Goal: Obtain resource: Download file/media

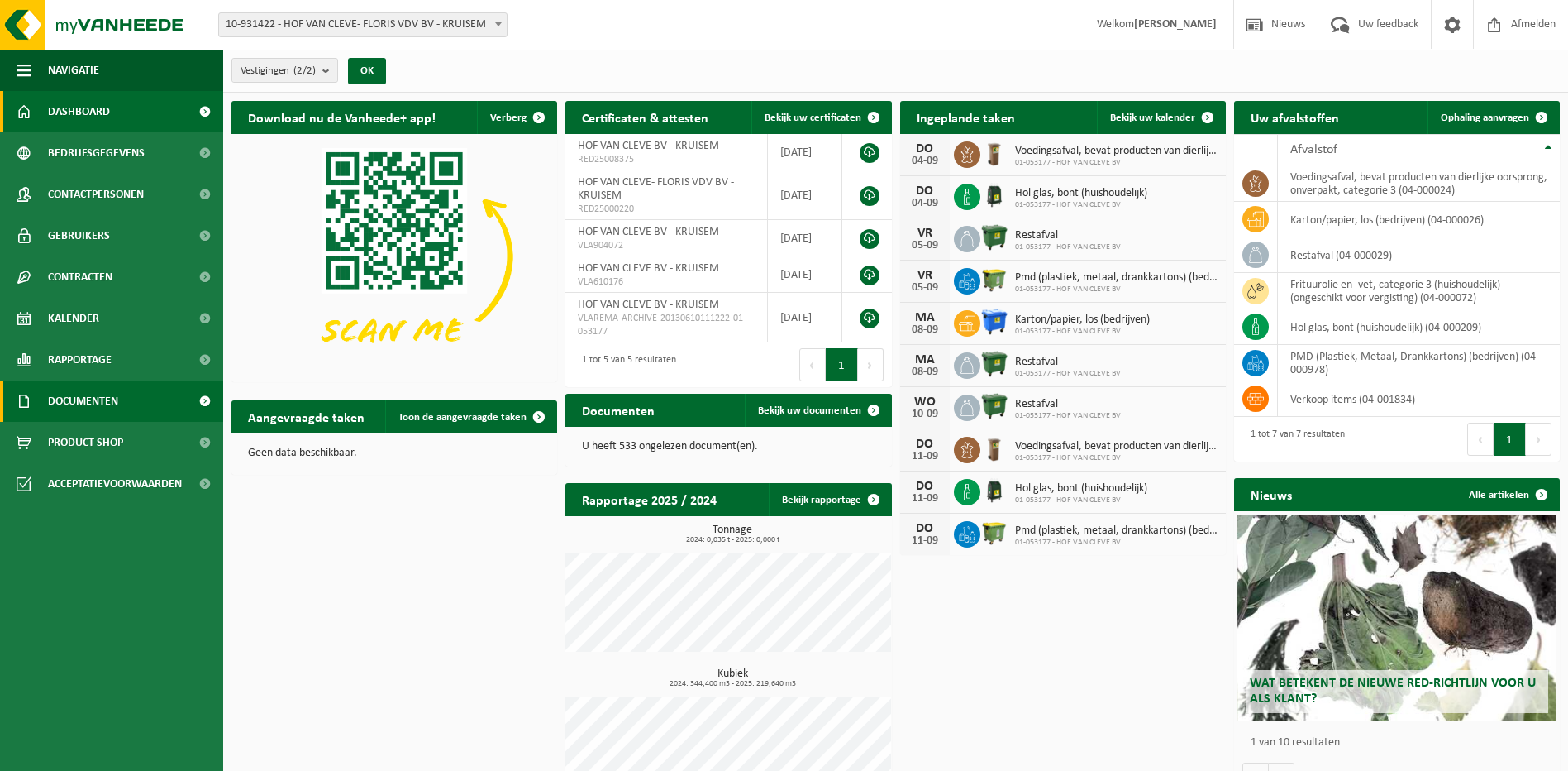
click at [98, 400] on span "Documenten" at bounding box center [83, 401] width 70 height 41
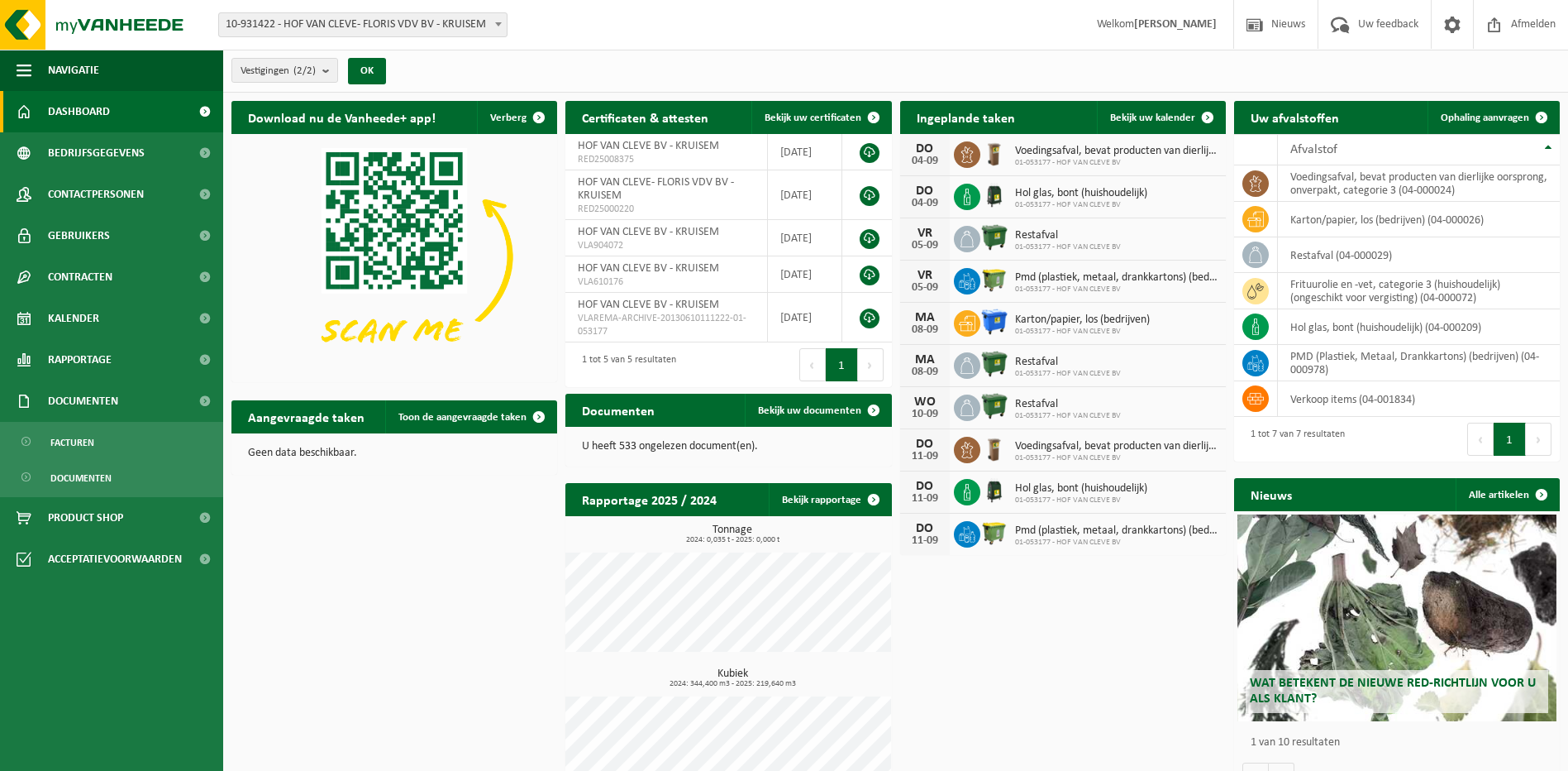
scroll to position [41, 0]
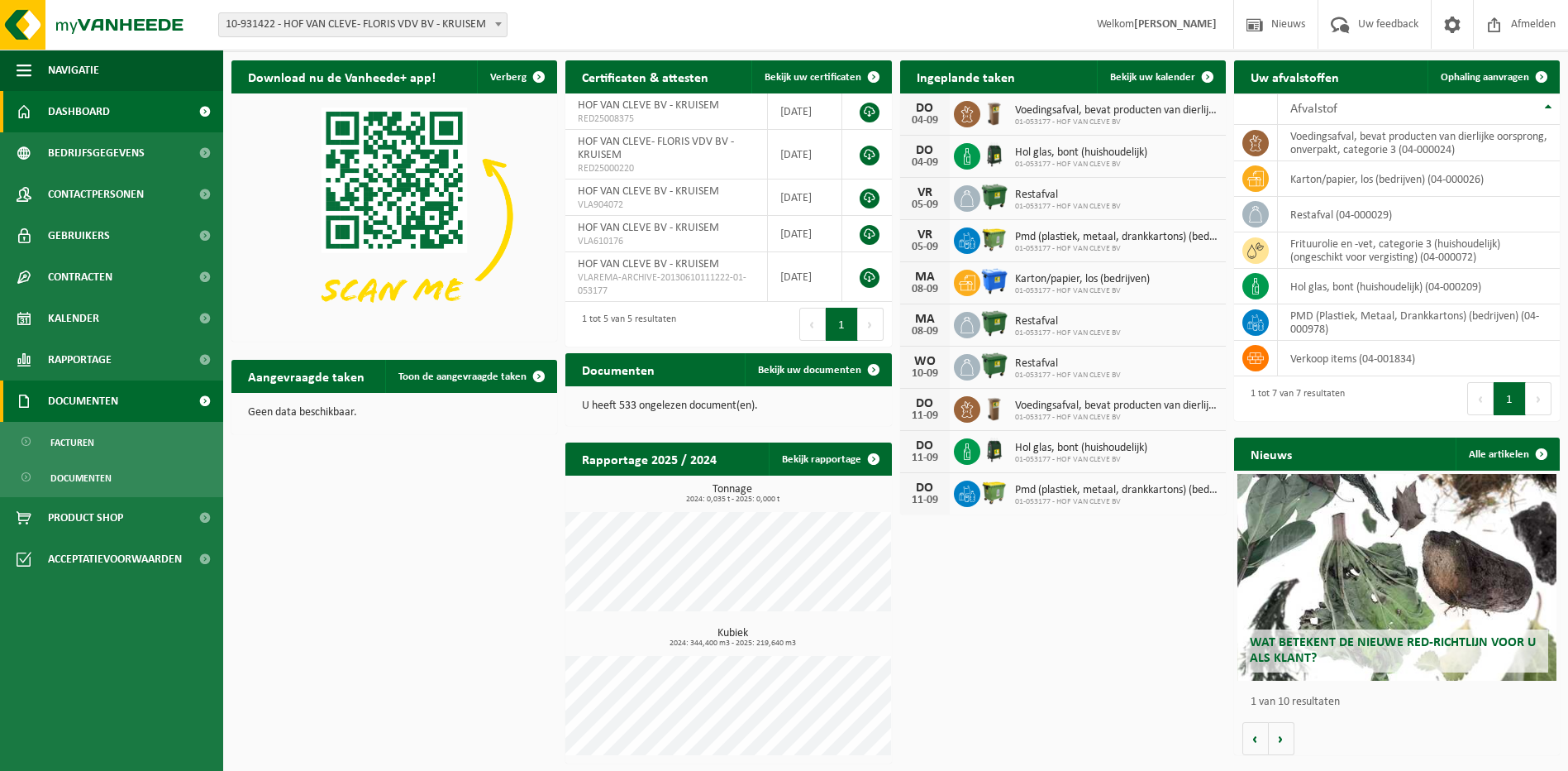
click at [110, 398] on span "Documenten" at bounding box center [83, 401] width 70 height 41
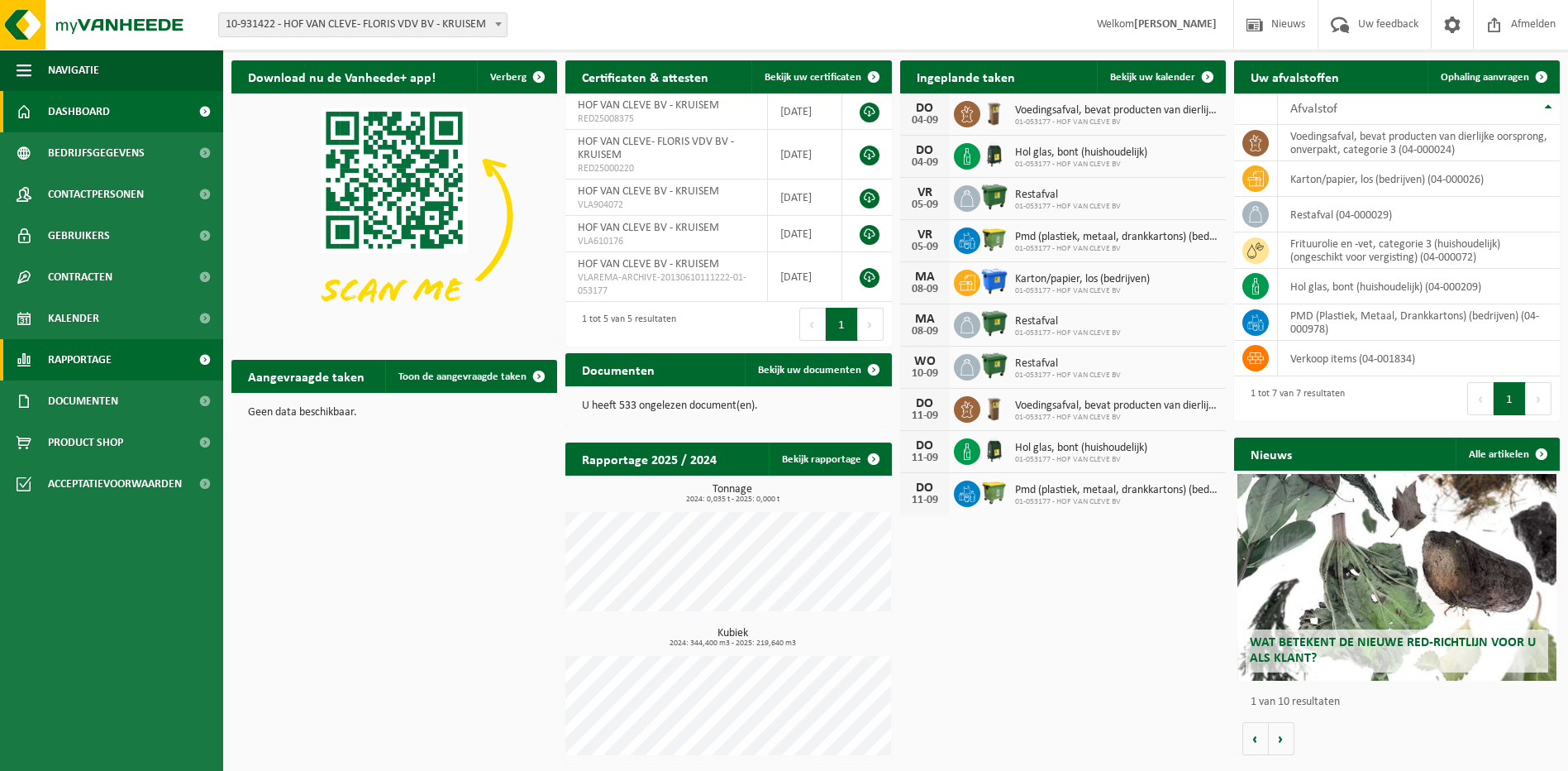
click at [103, 371] on span "Rapportage" at bounding box center [79, 360] width 64 height 41
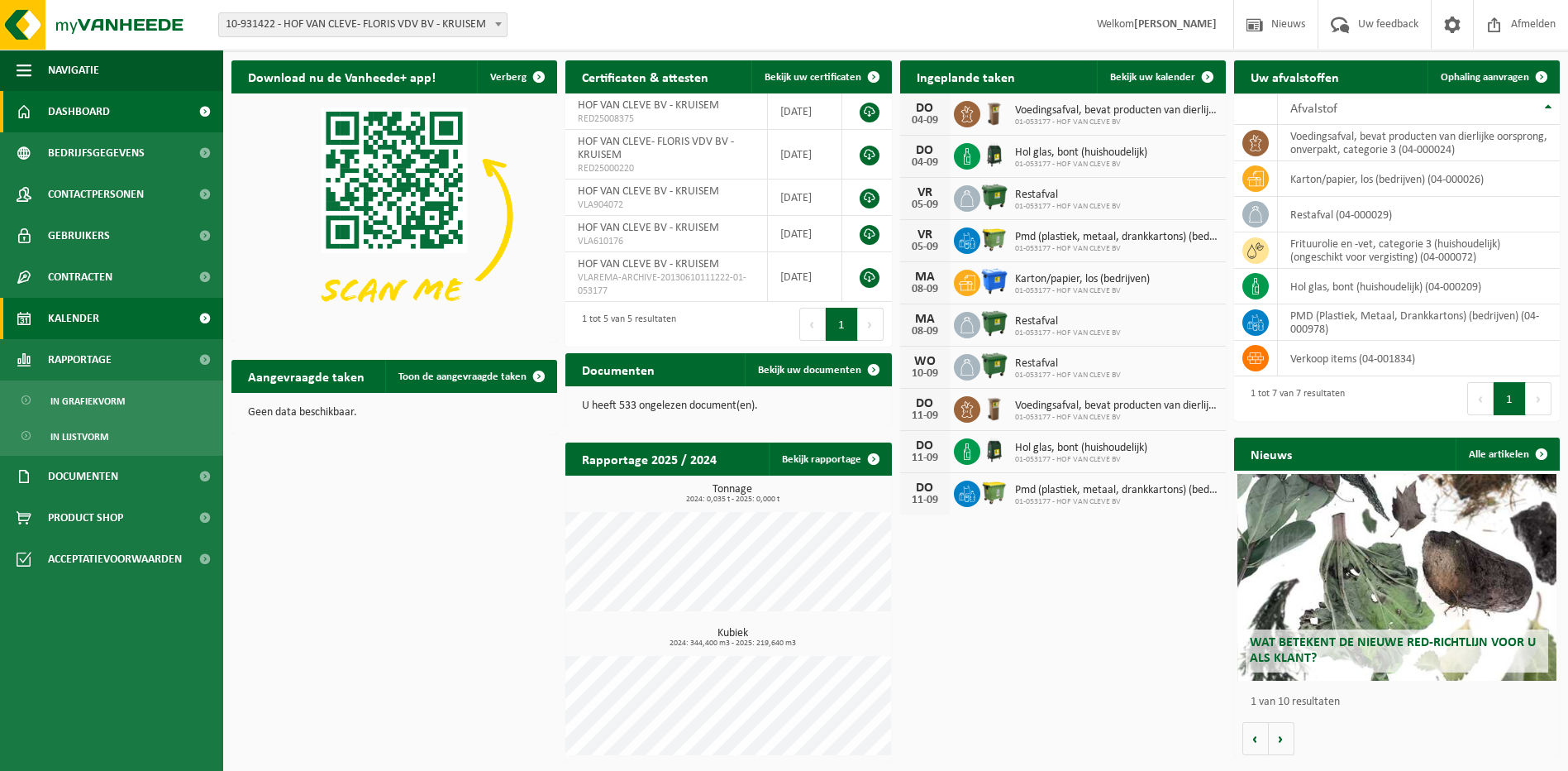
click at [108, 338] on link "Kalender" at bounding box center [112, 318] width 223 height 41
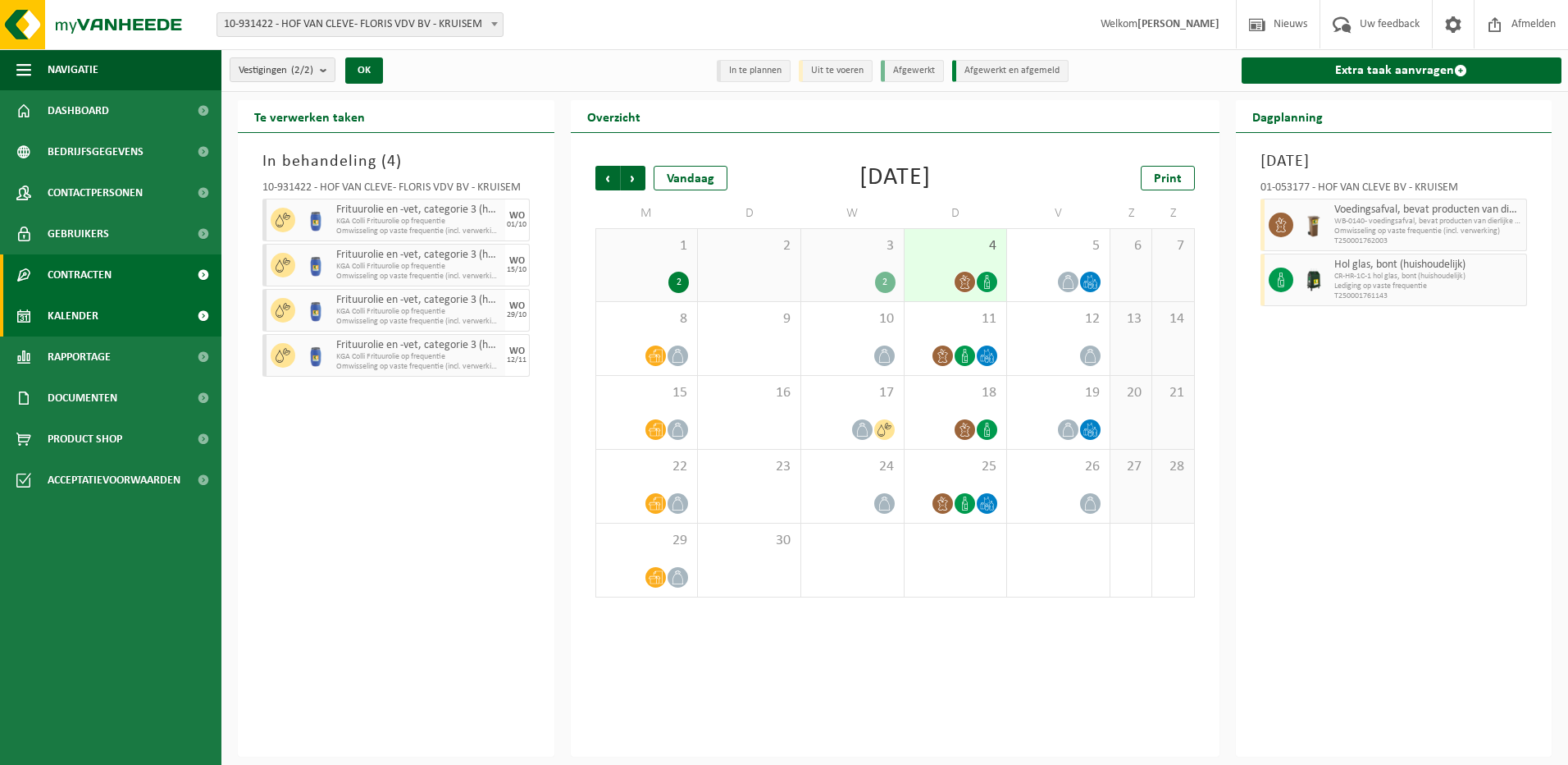
click at [108, 278] on span "Contracten" at bounding box center [80, 275] width 64 height 41
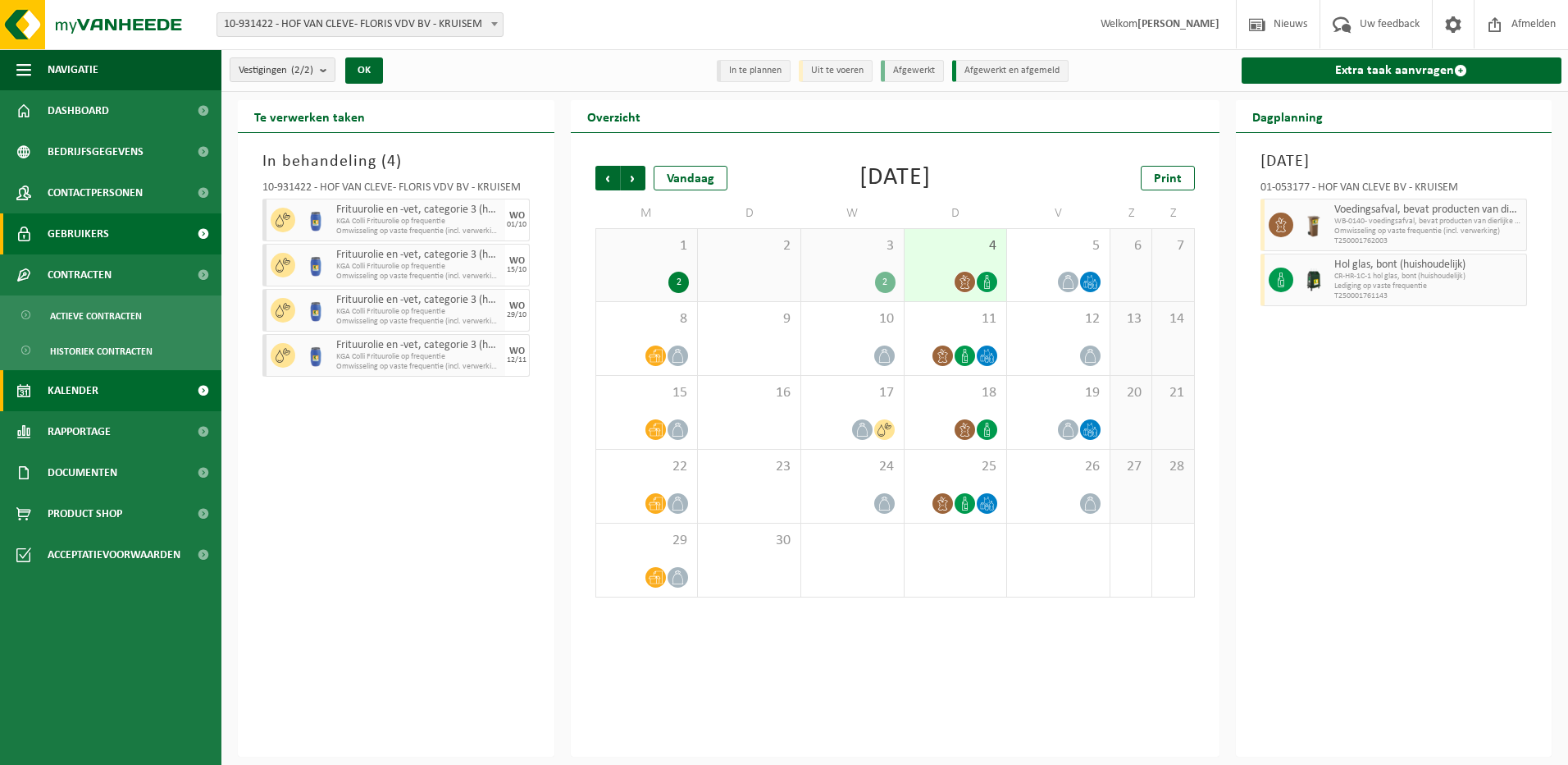
click at [108, 232] on link "Gebruikers" at bounding box center [111, 234] width 222 height 41
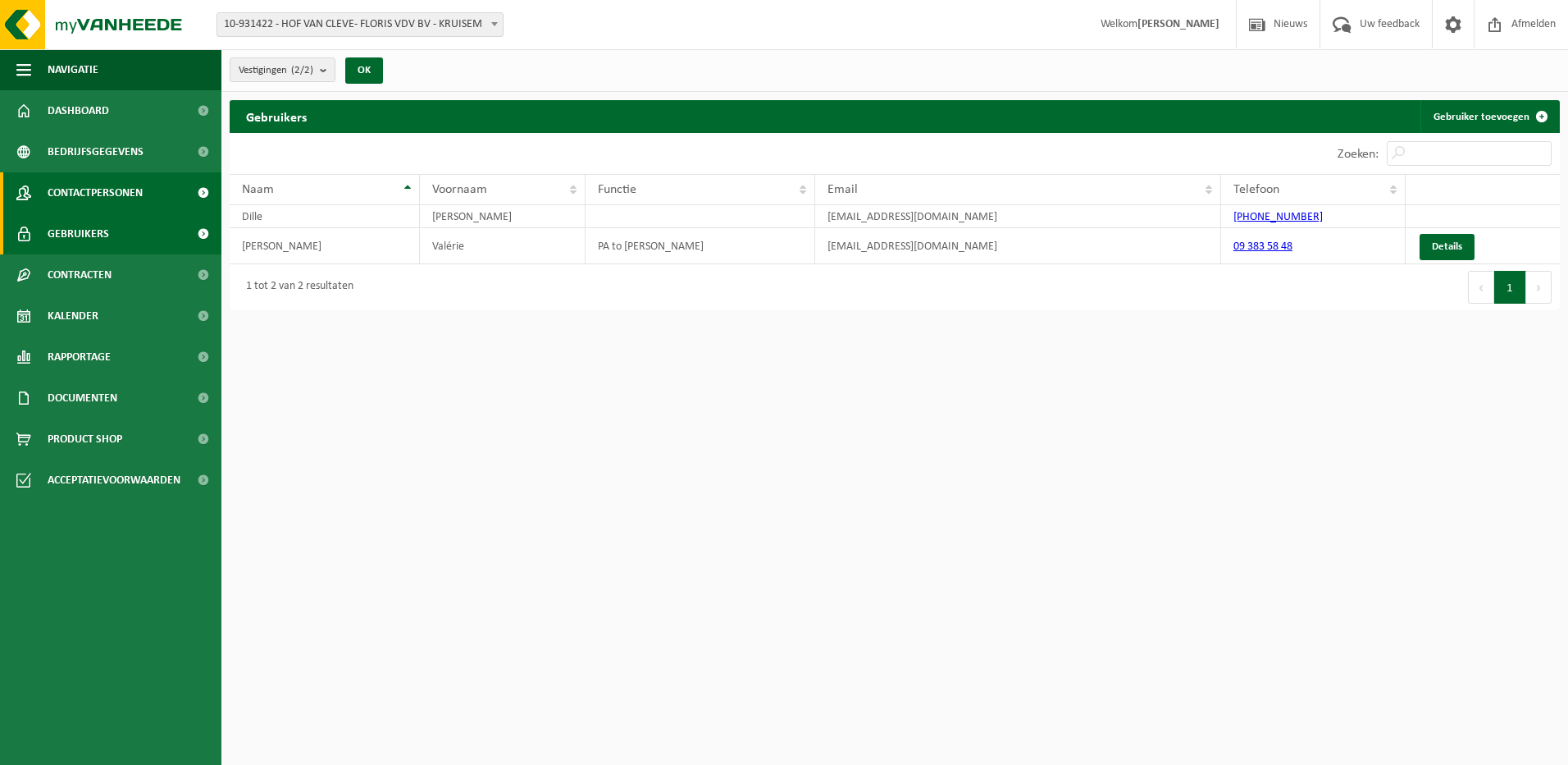
click at [146, 185] on link "Contactpersonen" at bounding box center [111, 193] width 222 height 41
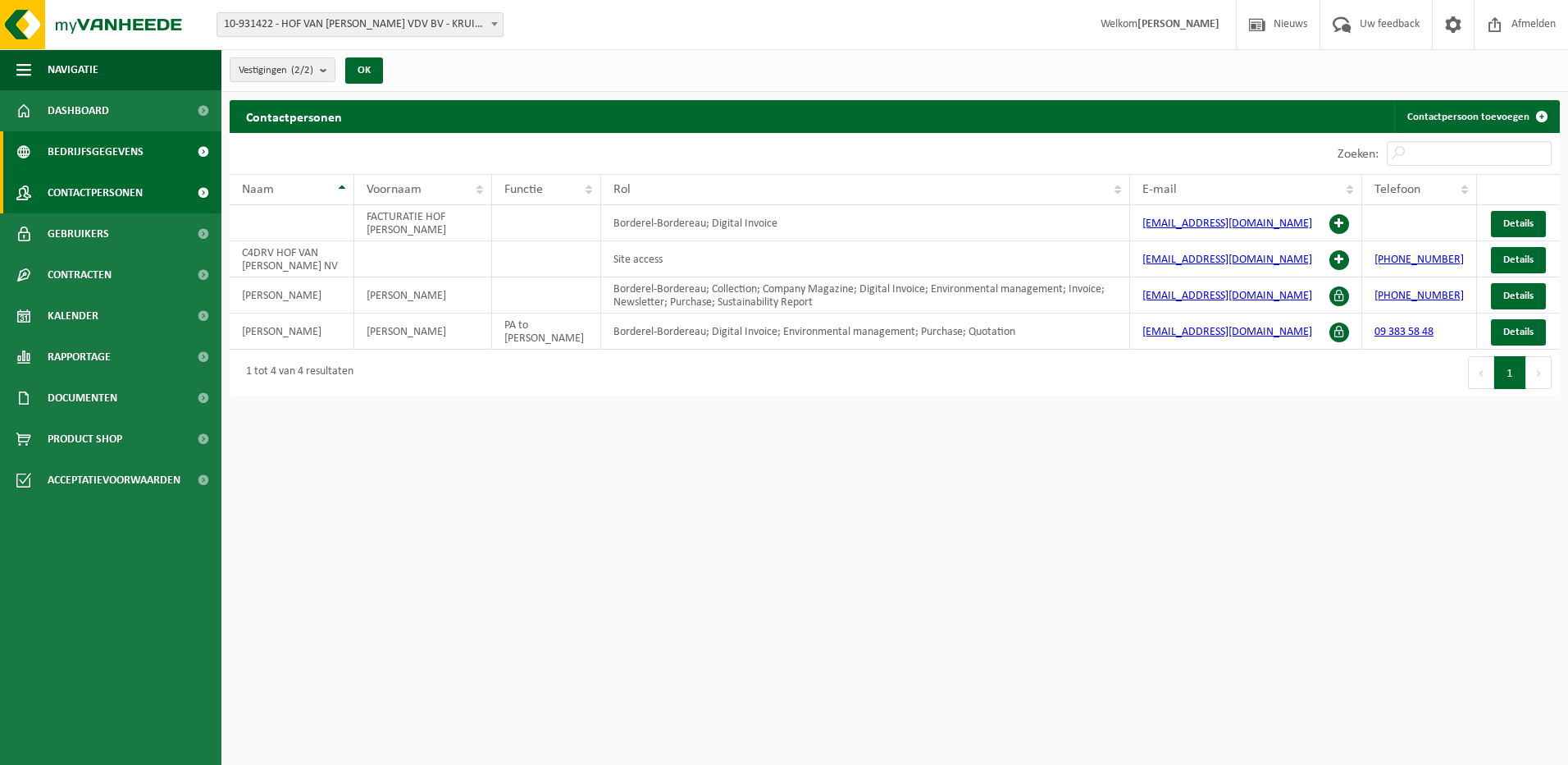
click at [97, 153] on span "Bedrijfsgegevens" at bounding box center [95, 152] width 96 height 41
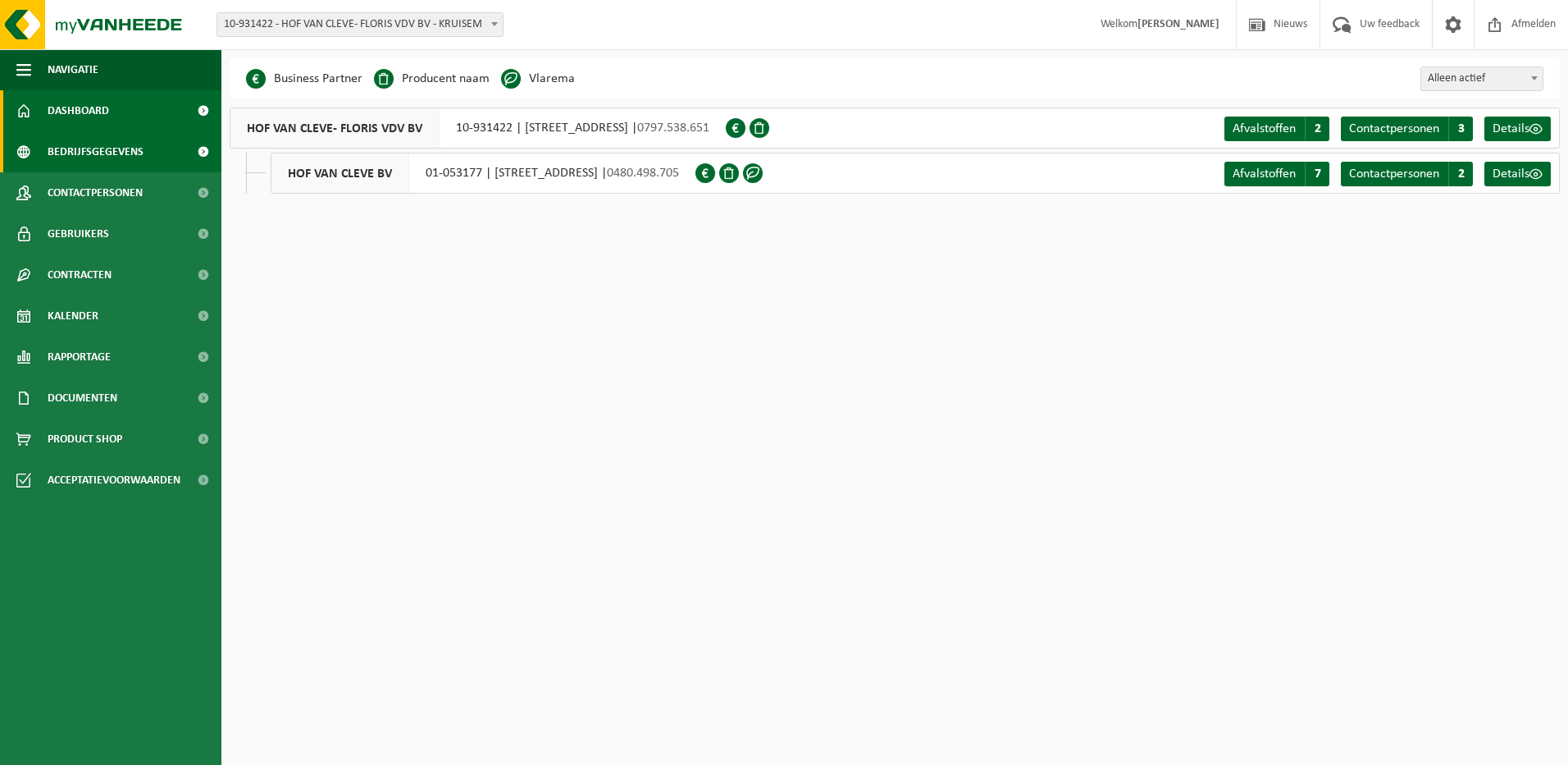
click at [112, 110] on link "Dashboard" at bounding box center [111, 111] width 222 height 41
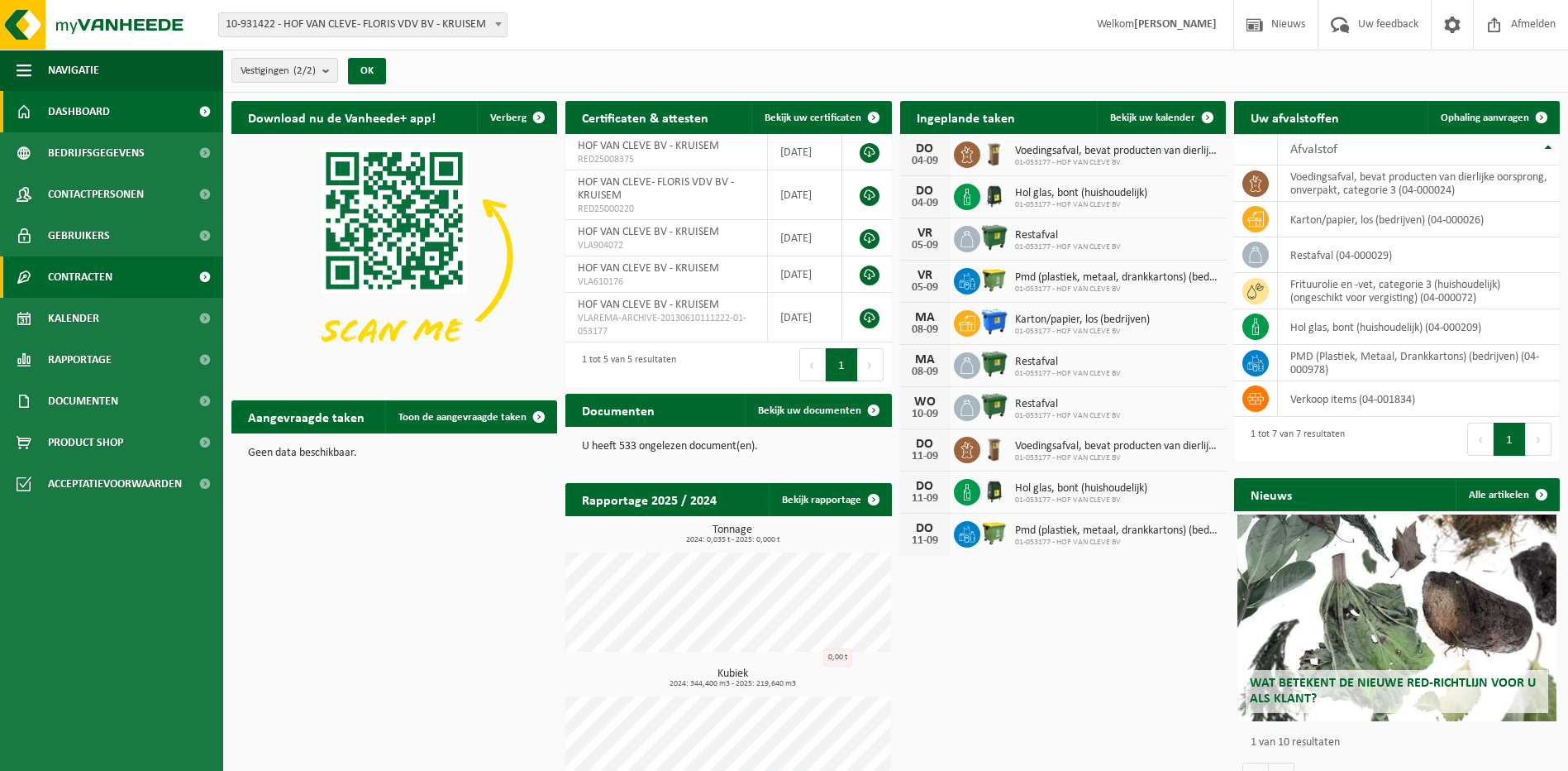
click at [129, 275] on link "Contracten" at bounding box center [112, 277] width 223 height 41
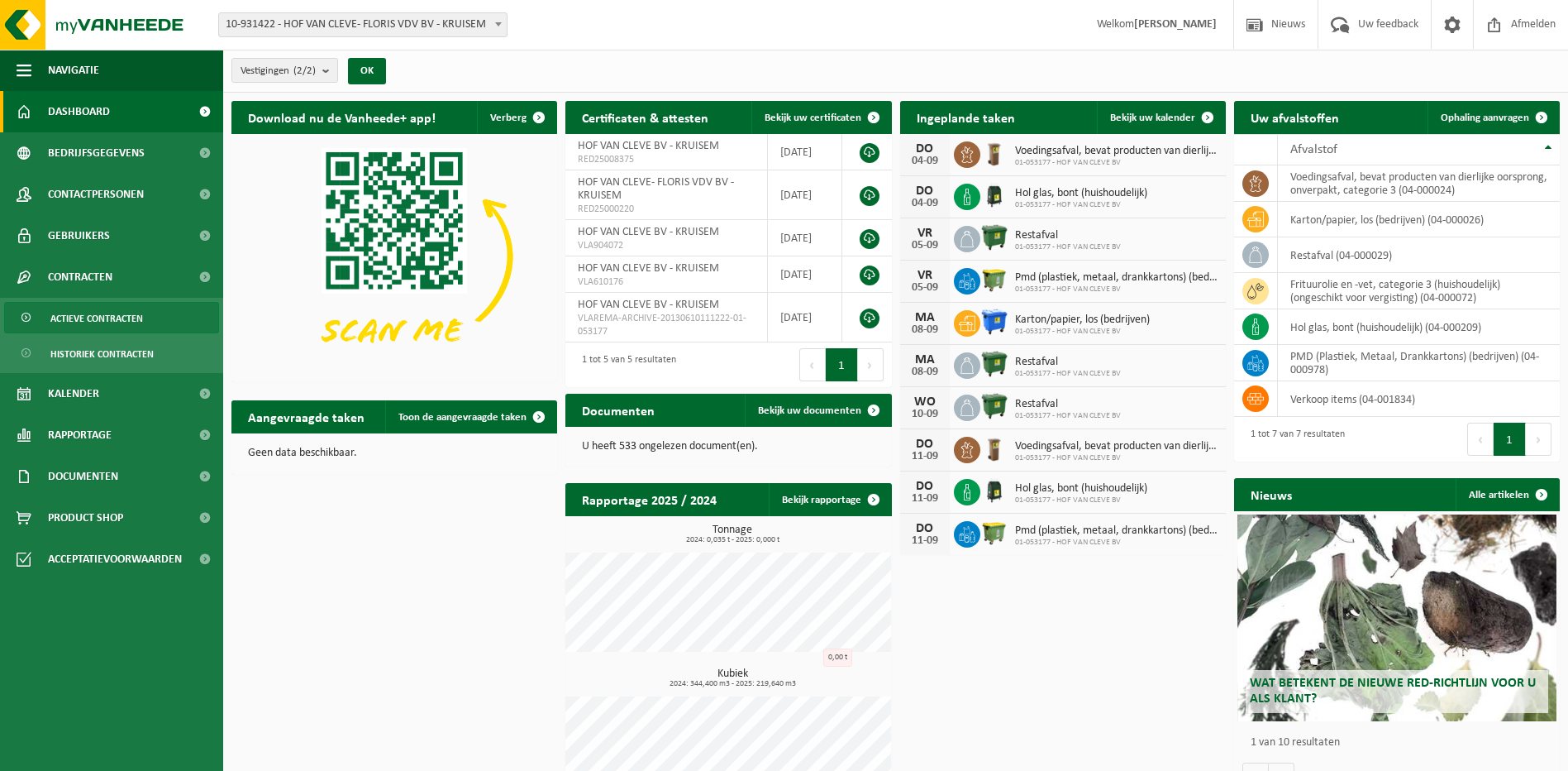
click at [133, 318] on span "Actieve contracten" at bounding box center [97, 318] width 93 height 31
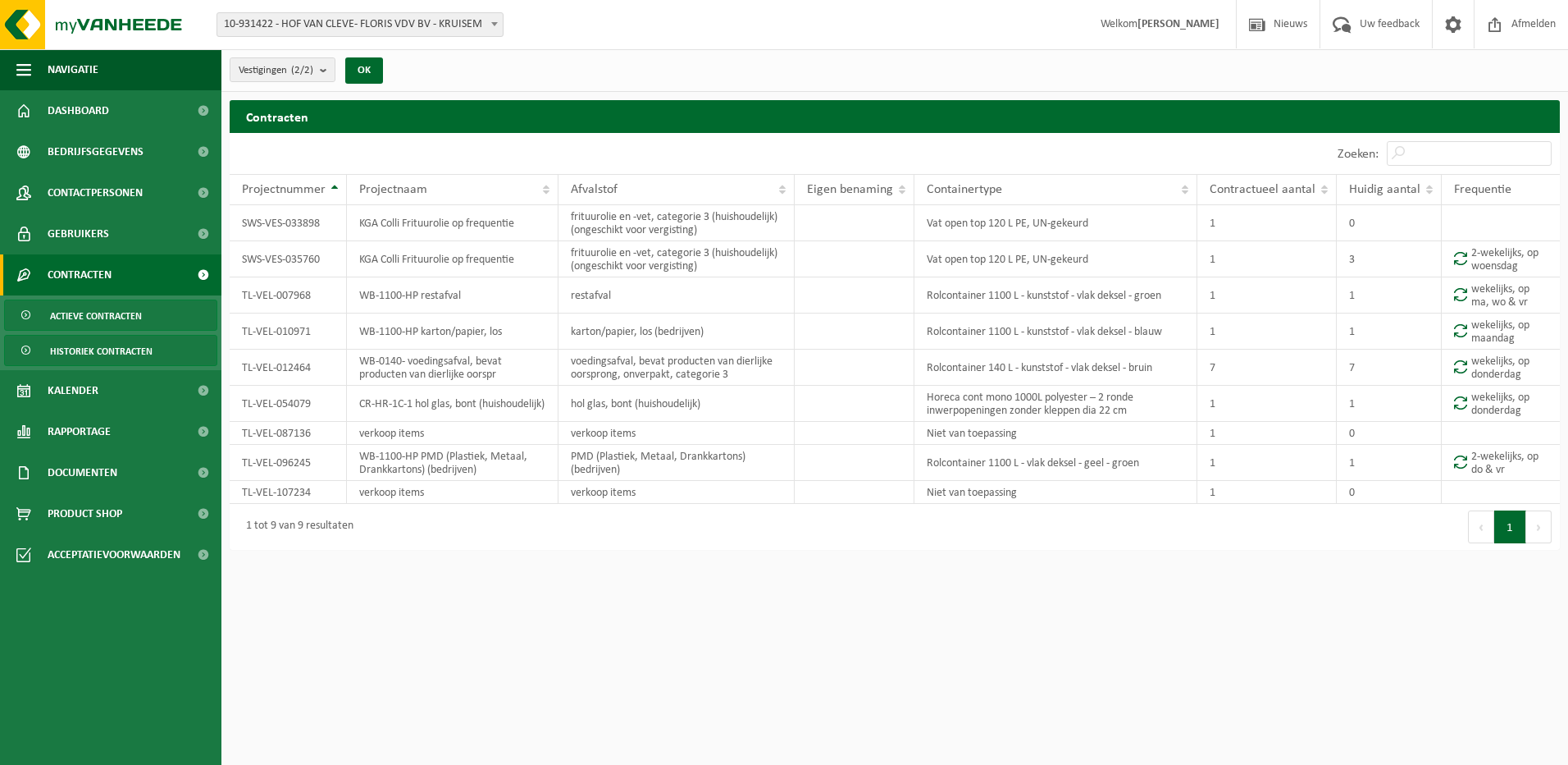
click at [126, 352] on span "Historiek contracten" at bounding box center [101, 351] width 103 height 31
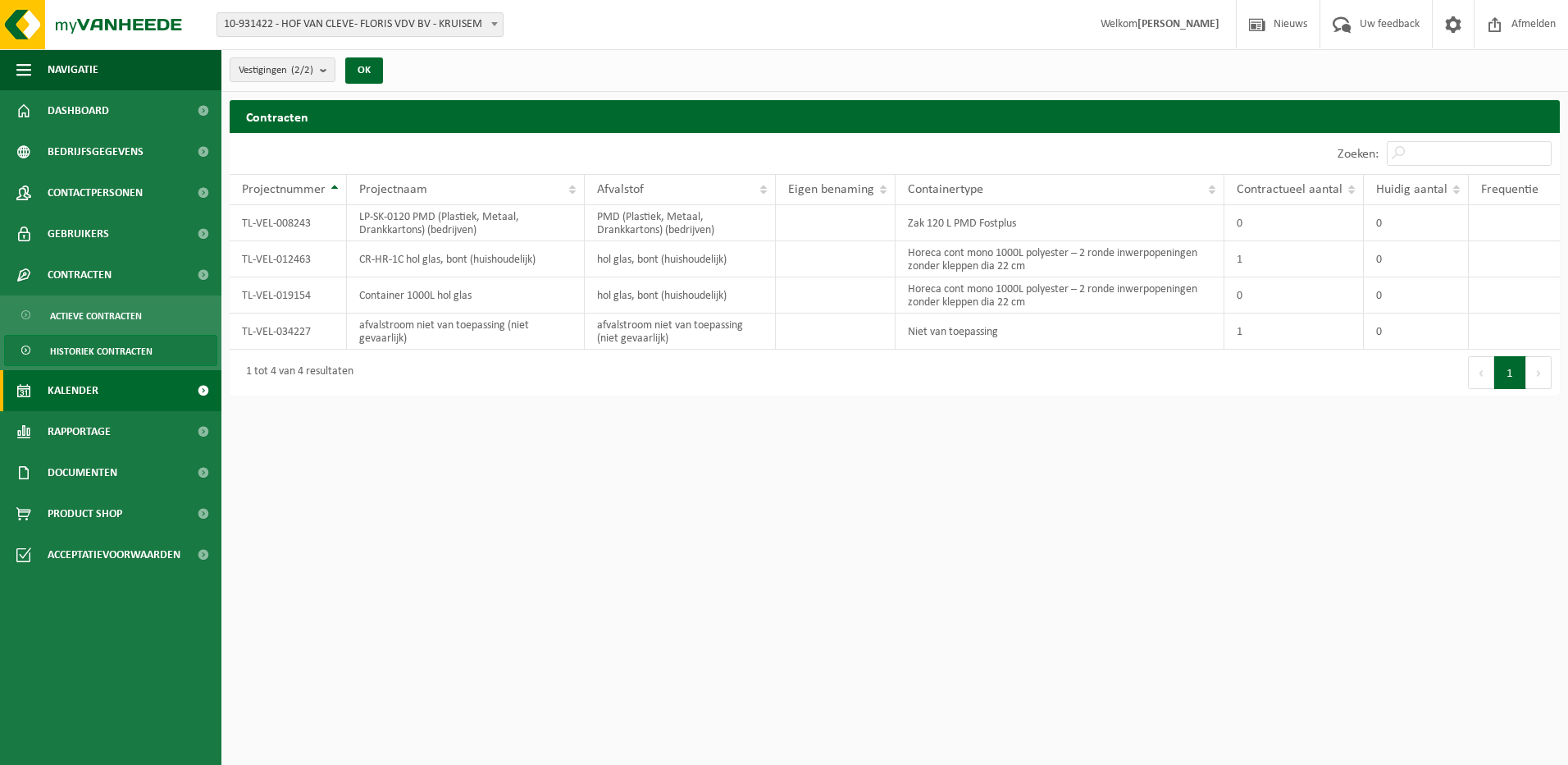
click at [135, 384] on link "Kalender" at bounding box center [111, 391] width 222 height 41
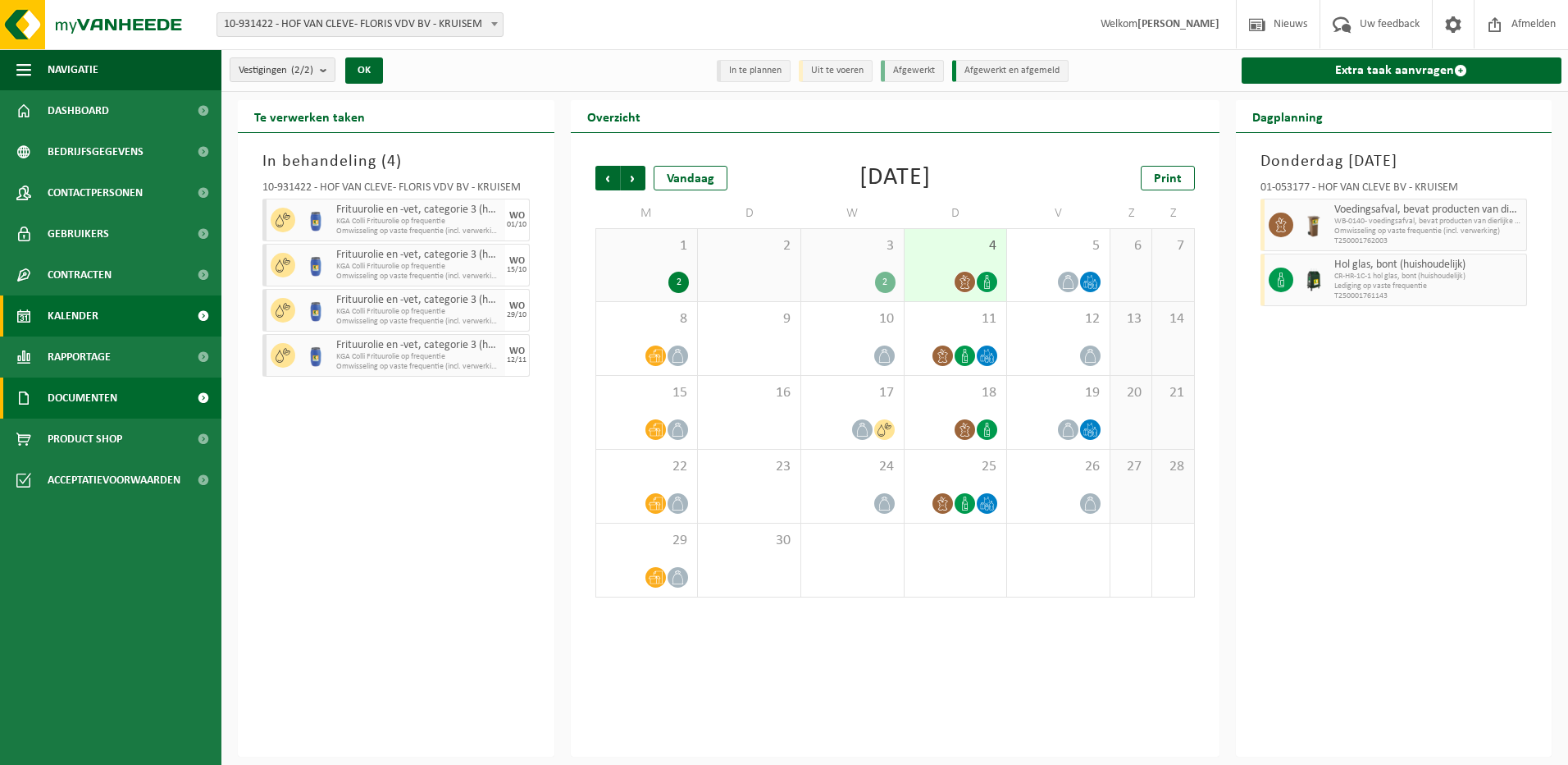
click at [144, 399] on link "Documenten" at bounding box center [111, 398] width 222 height 41
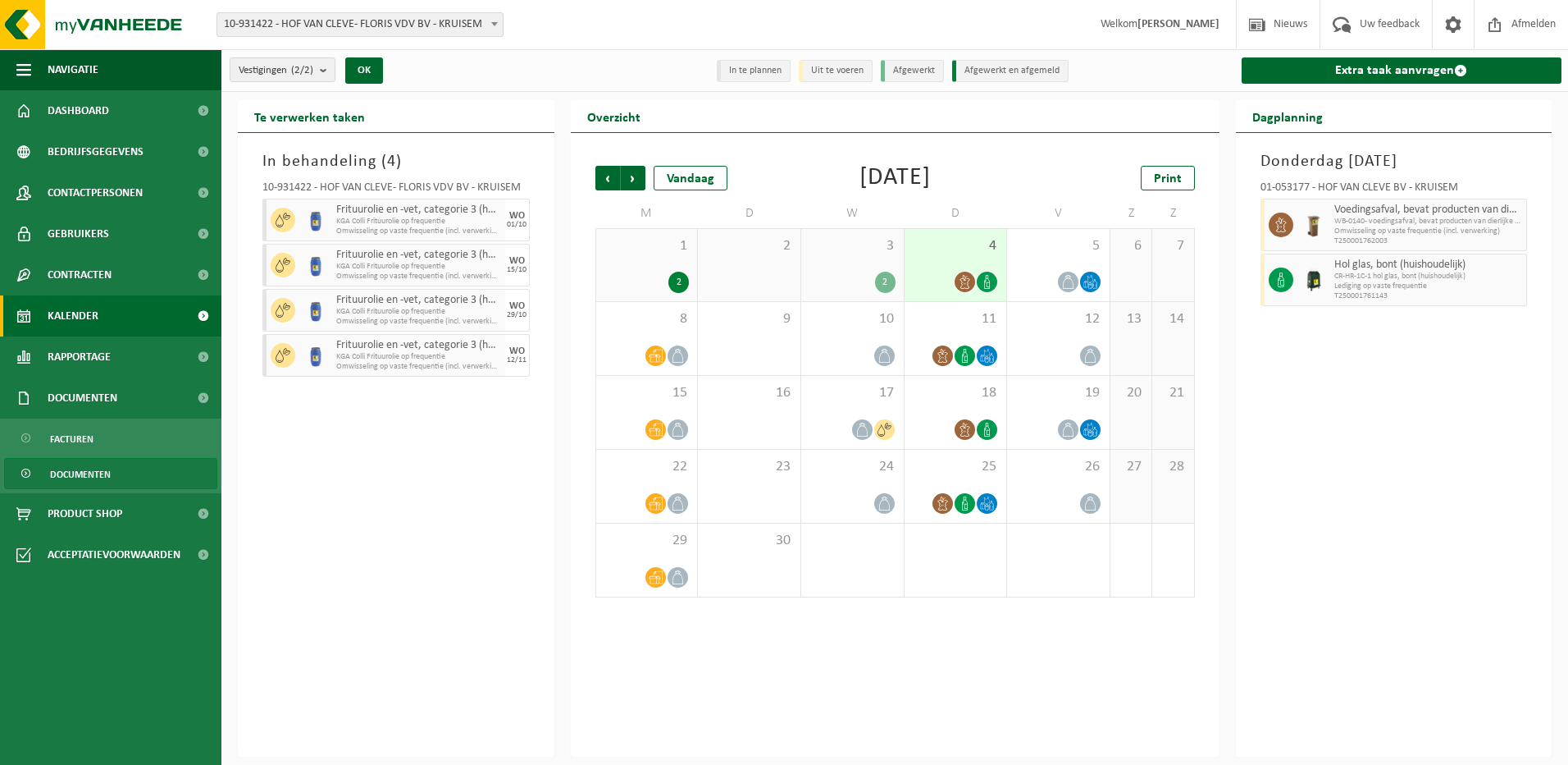
click at [97, 476] on span "Documenten" at bounding box center [80, 474] width 61 height 31
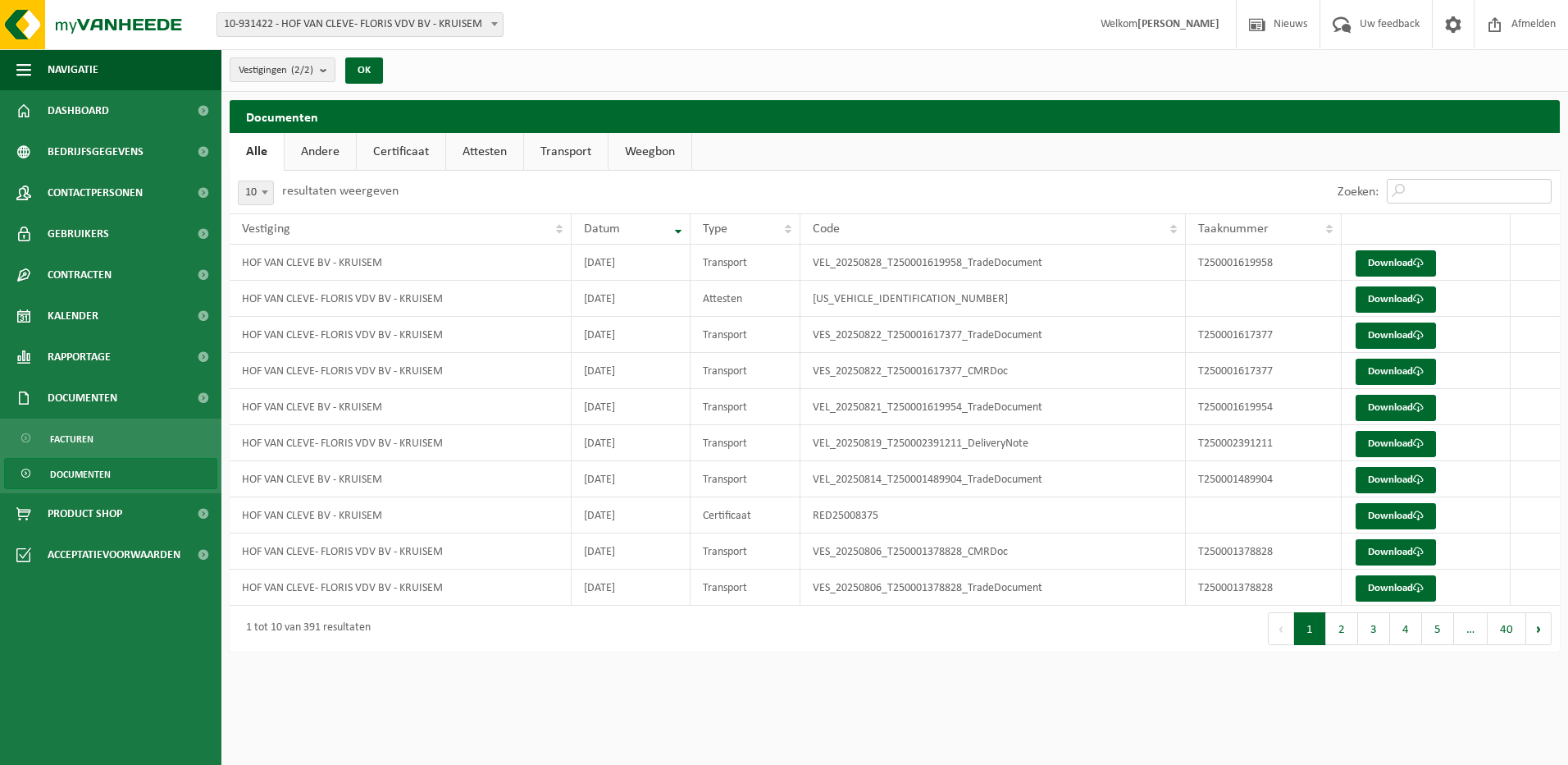
click at [1429, 198] on input "Zoeken:" at bounding box center [1469, 191] width 165 height 25
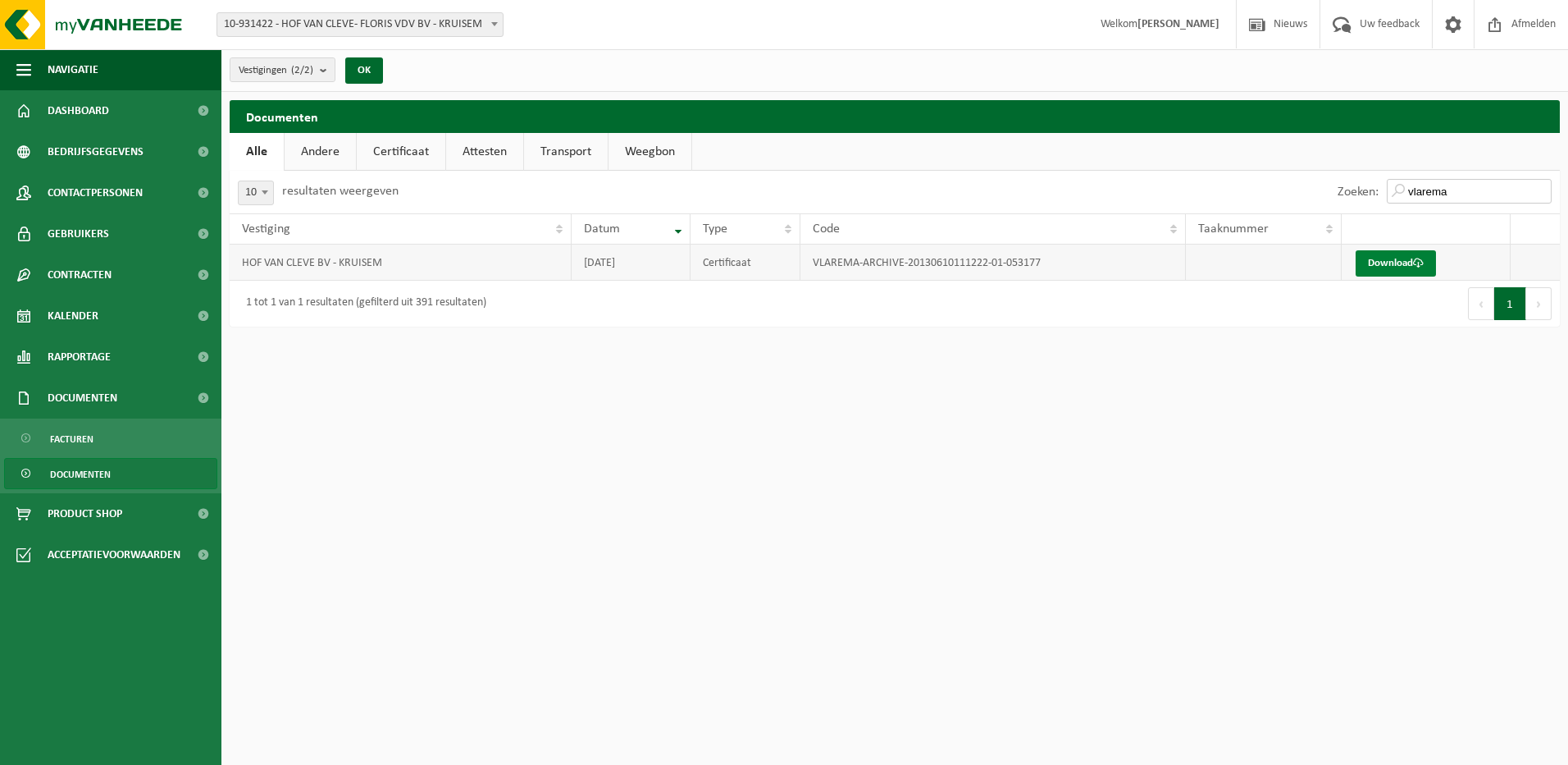
type input "vlarema"
click at [1403, 259] on link "Download" at bounding box center [1396, 263] width 80 height 26
click at [422, 157] on link "Certificaat" at bounding box center [401, 152] width 89 height 38
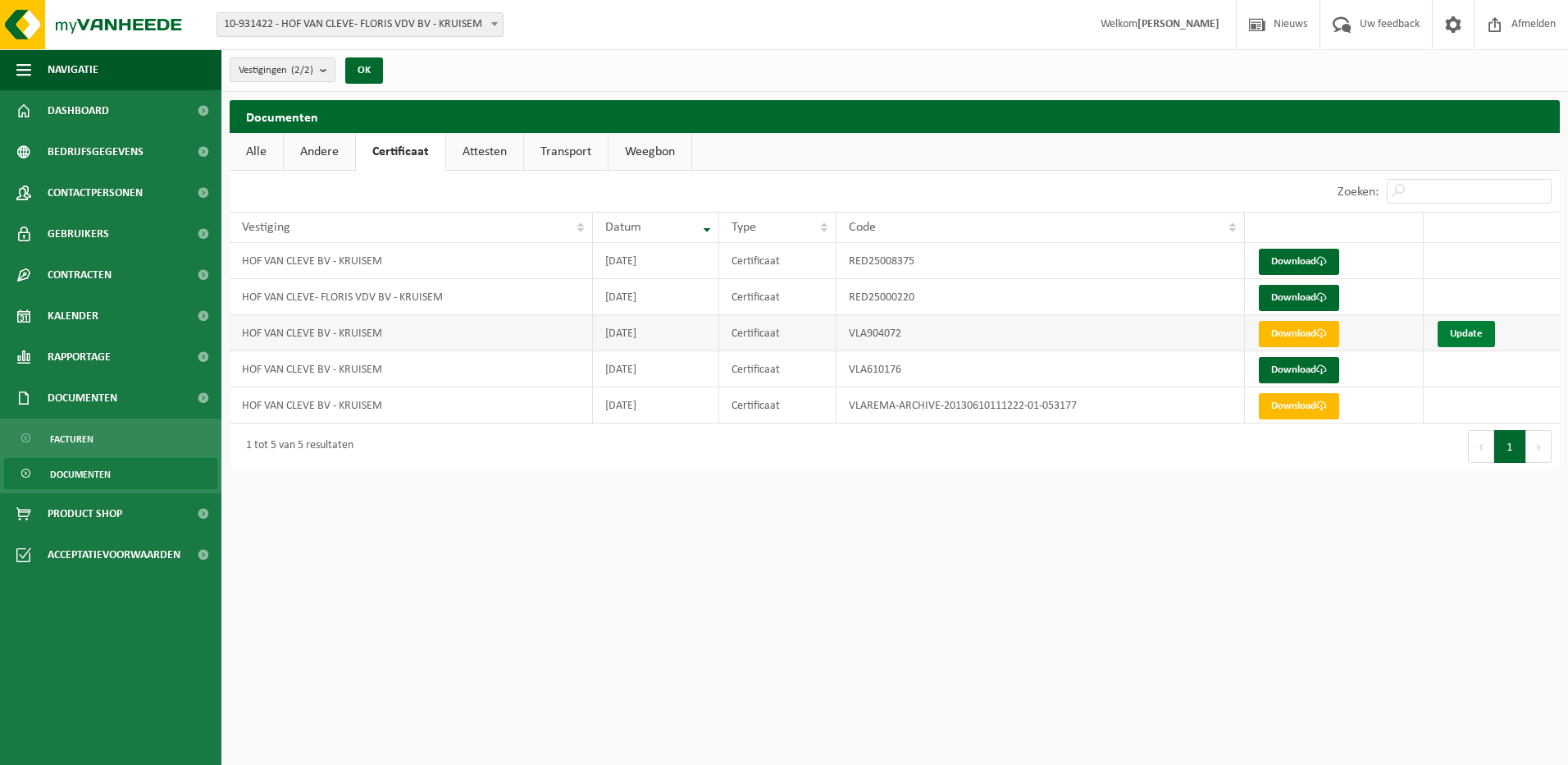
click at [1464, 330] on link "Update" at bounding box center [1466, 334] width 57 height 26
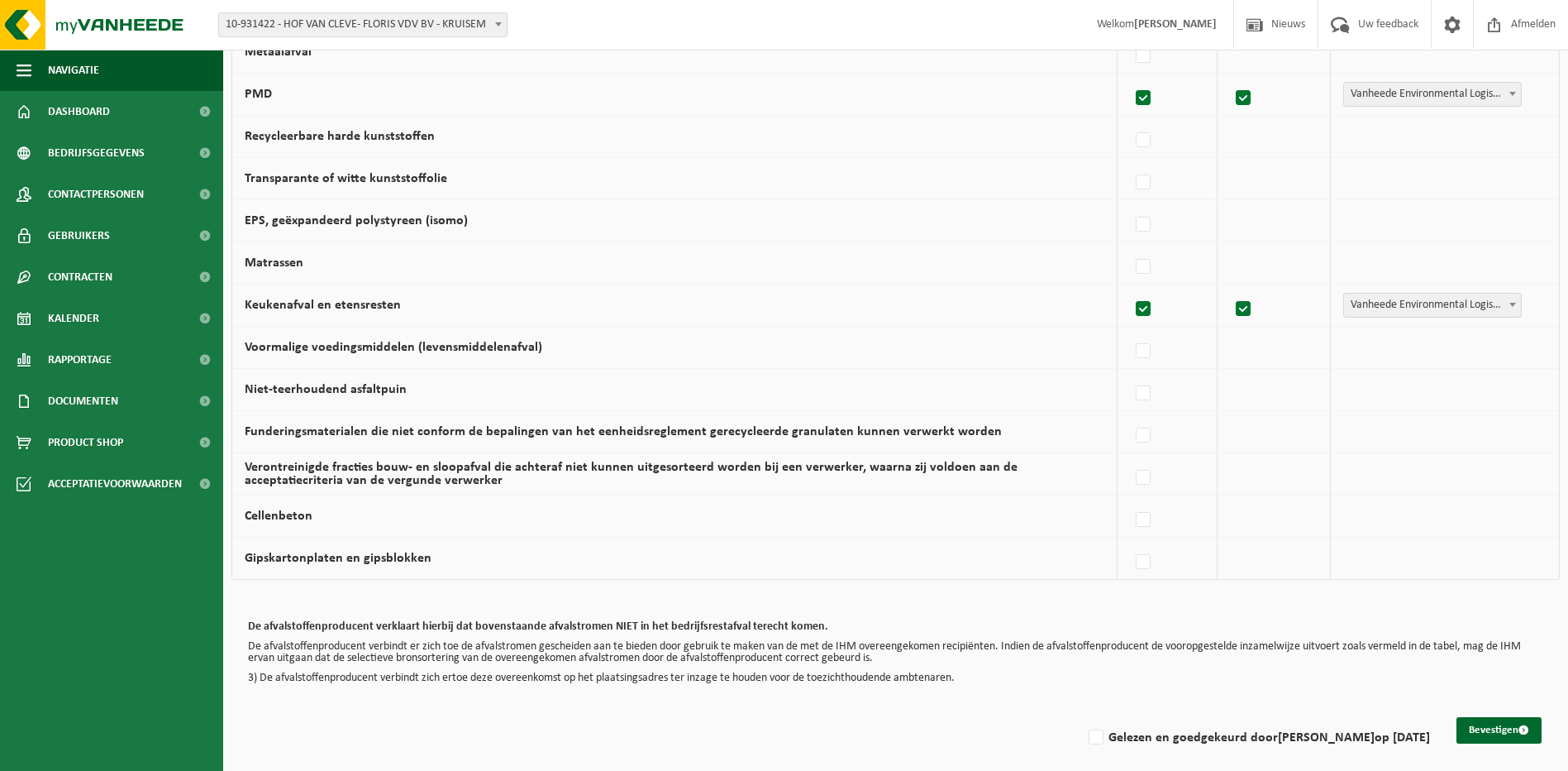
scroll to position [944, 0]
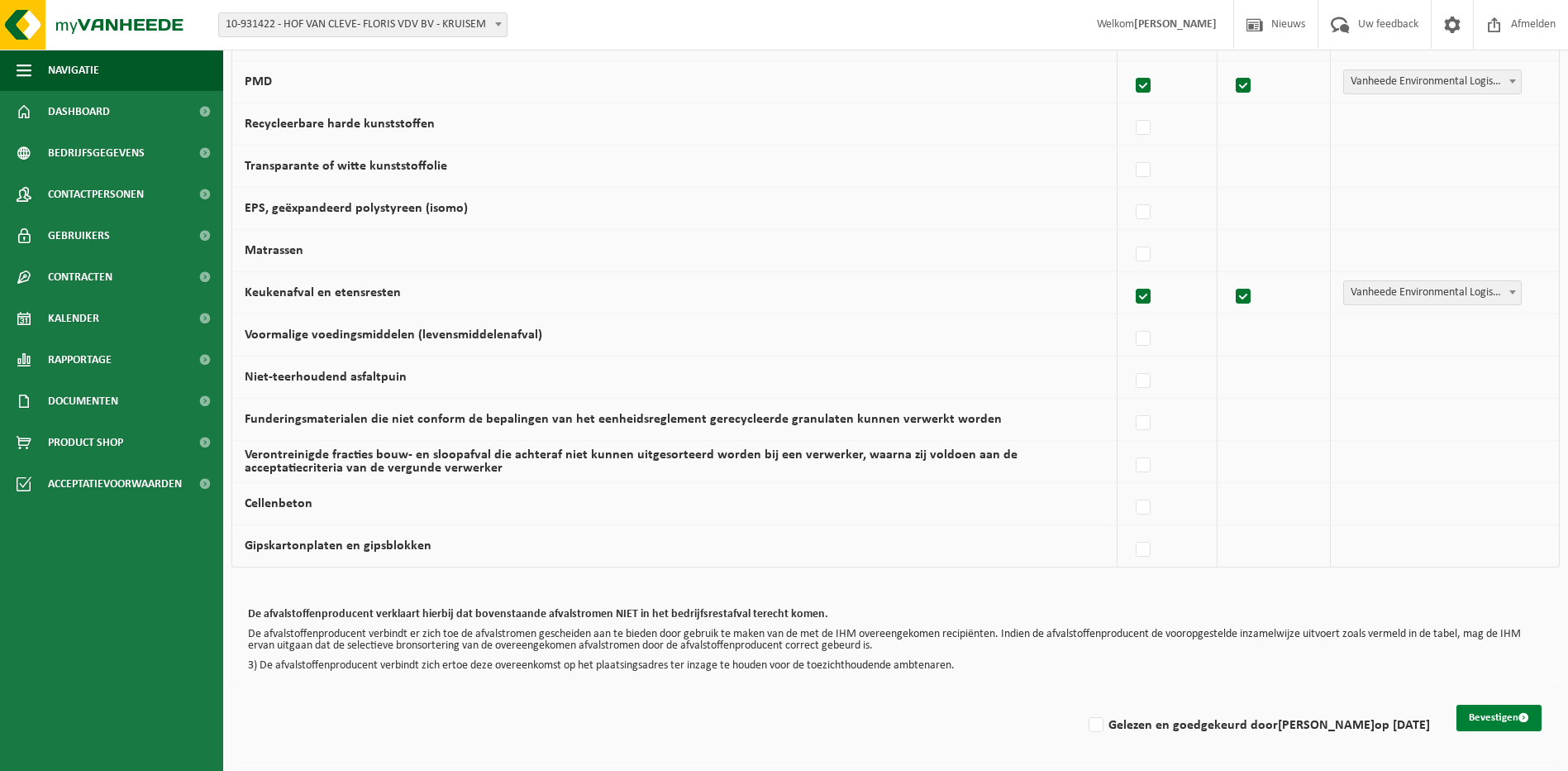
click at [1479, 711] on button "Bevestigen" at bounding box center [1499, 718] width 85 height 26
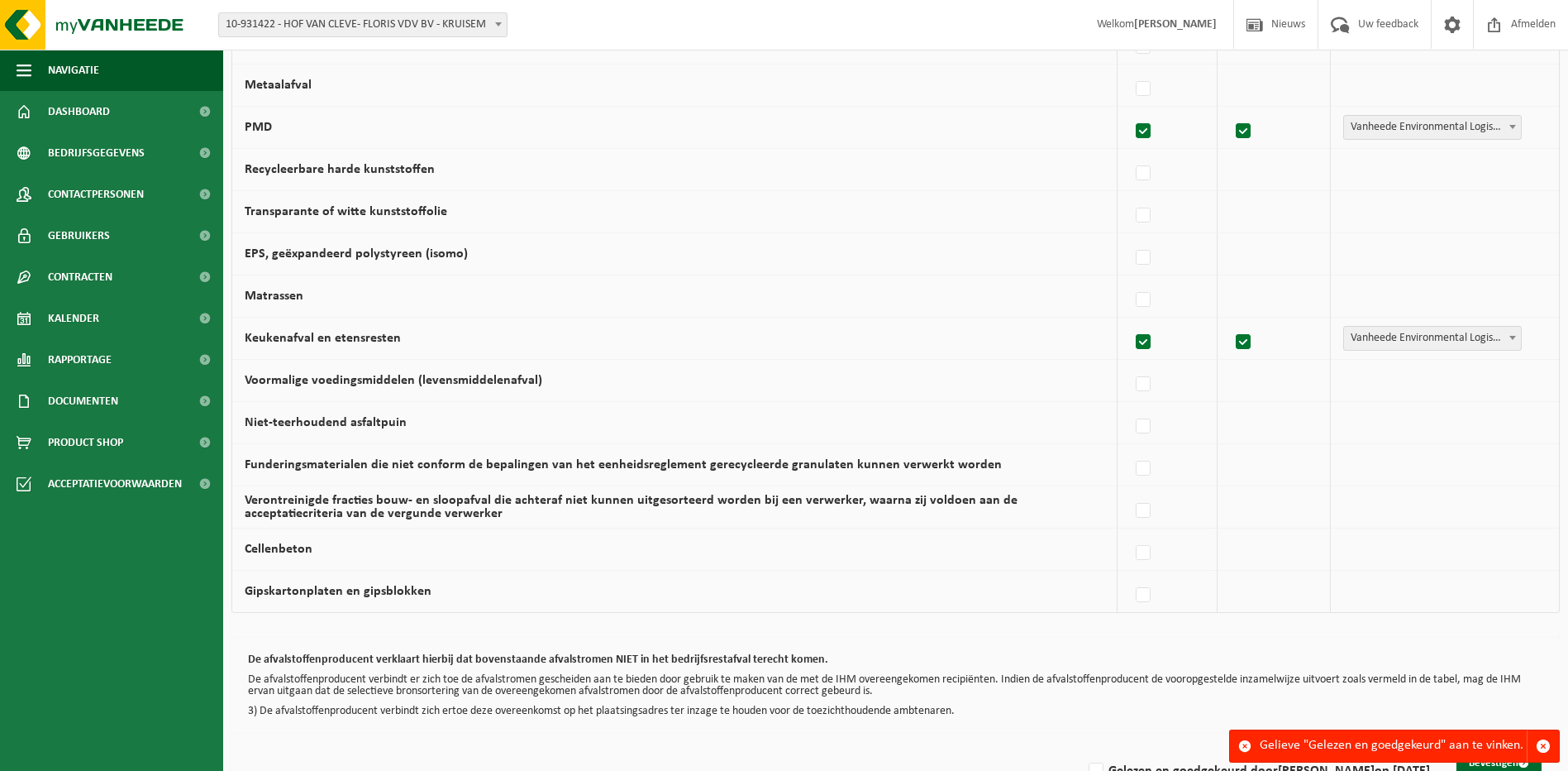
scroll to position [944, 0]
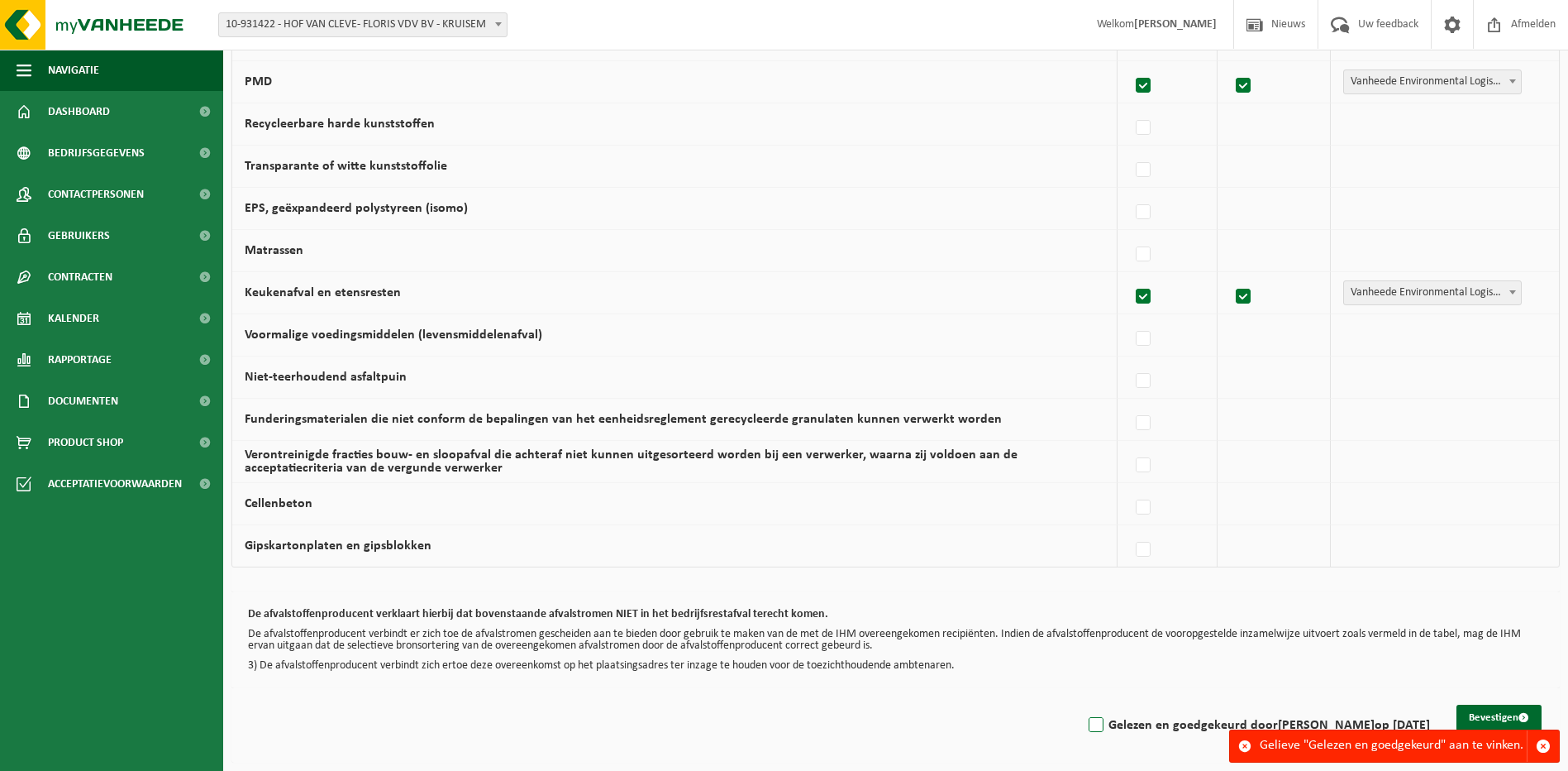
click at [1102, 727] on label "Gelezen en goedgekeurd door Chantal Dille op 04/09/25" at bounding box center [1257, 726] width 345 height 25
click at [1083, 705] on input "Gelezen en goedgekeurd door Chantal Dille op 04/09/25" at bounding box center [1082, 704] width 1 height 1
checkbox input "true"
click at [1494, 716] on button "Bevestigen" at bounding box center [1499, 718] width 85 height 26
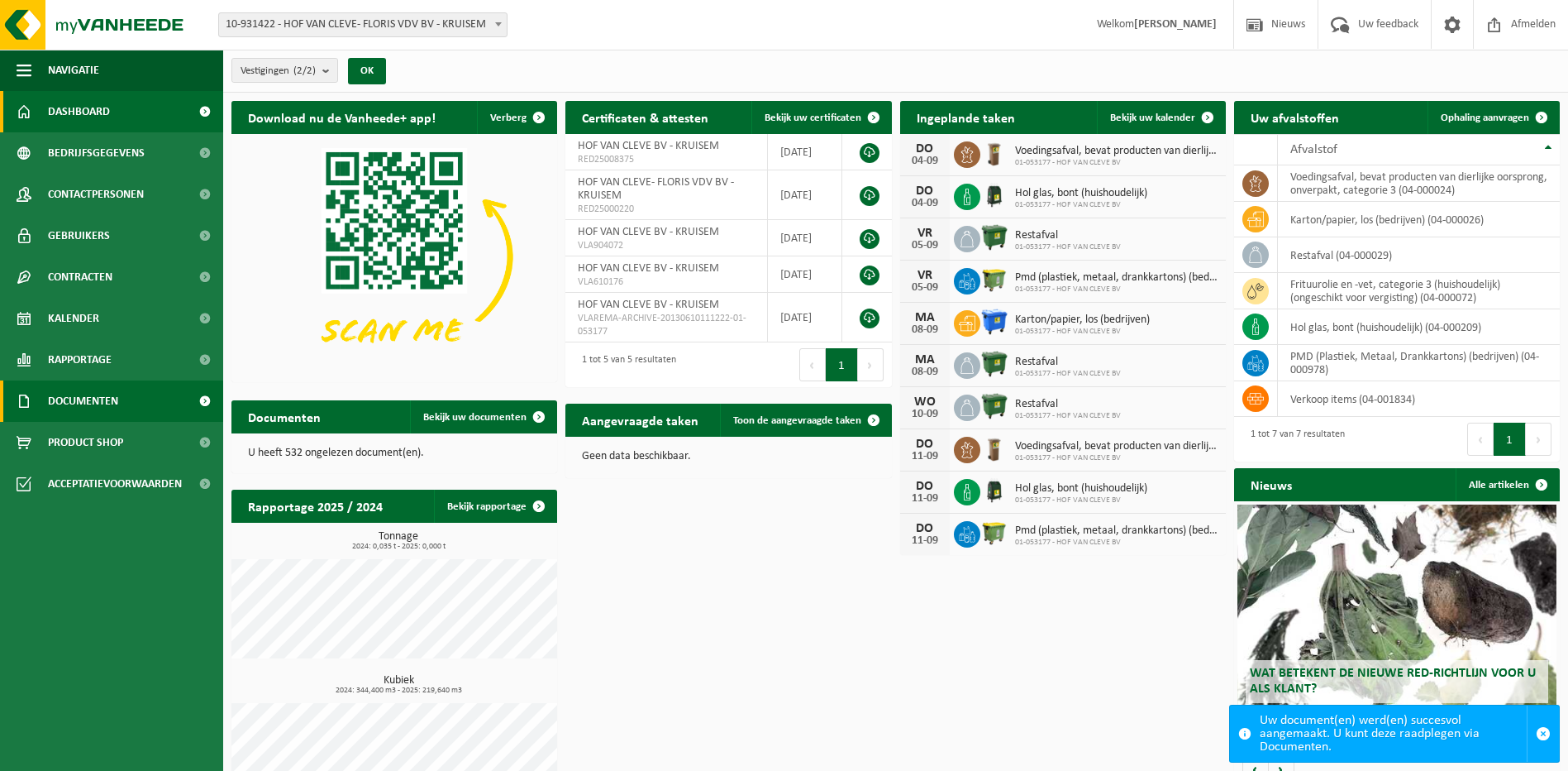
click at [74, 398] on span "Documenten" at bounding box center [83, 401] width 70 height 41
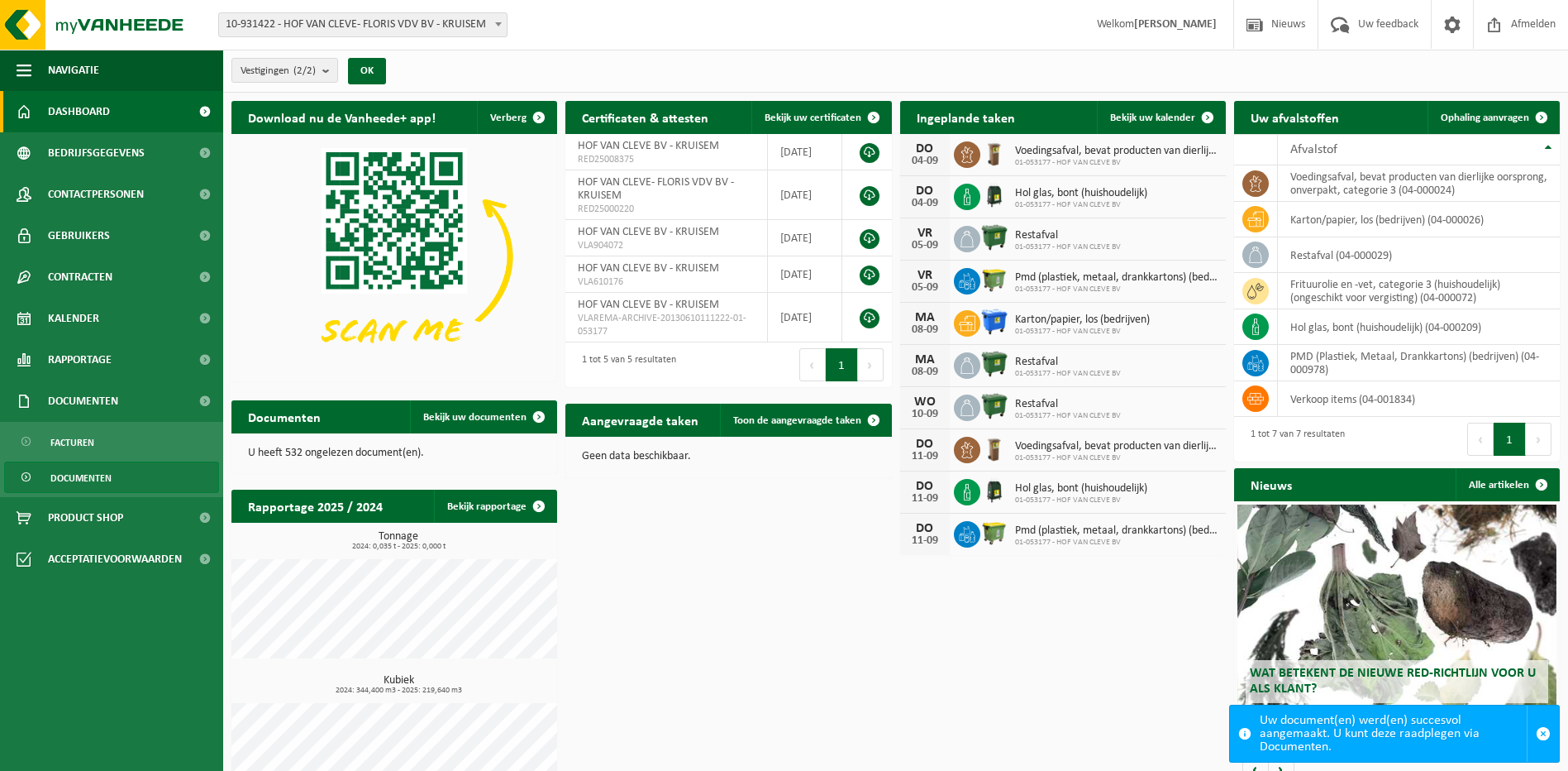
click at [92, 473] on span "Documenten" at bounding box center [81, 478] width 61 height 31
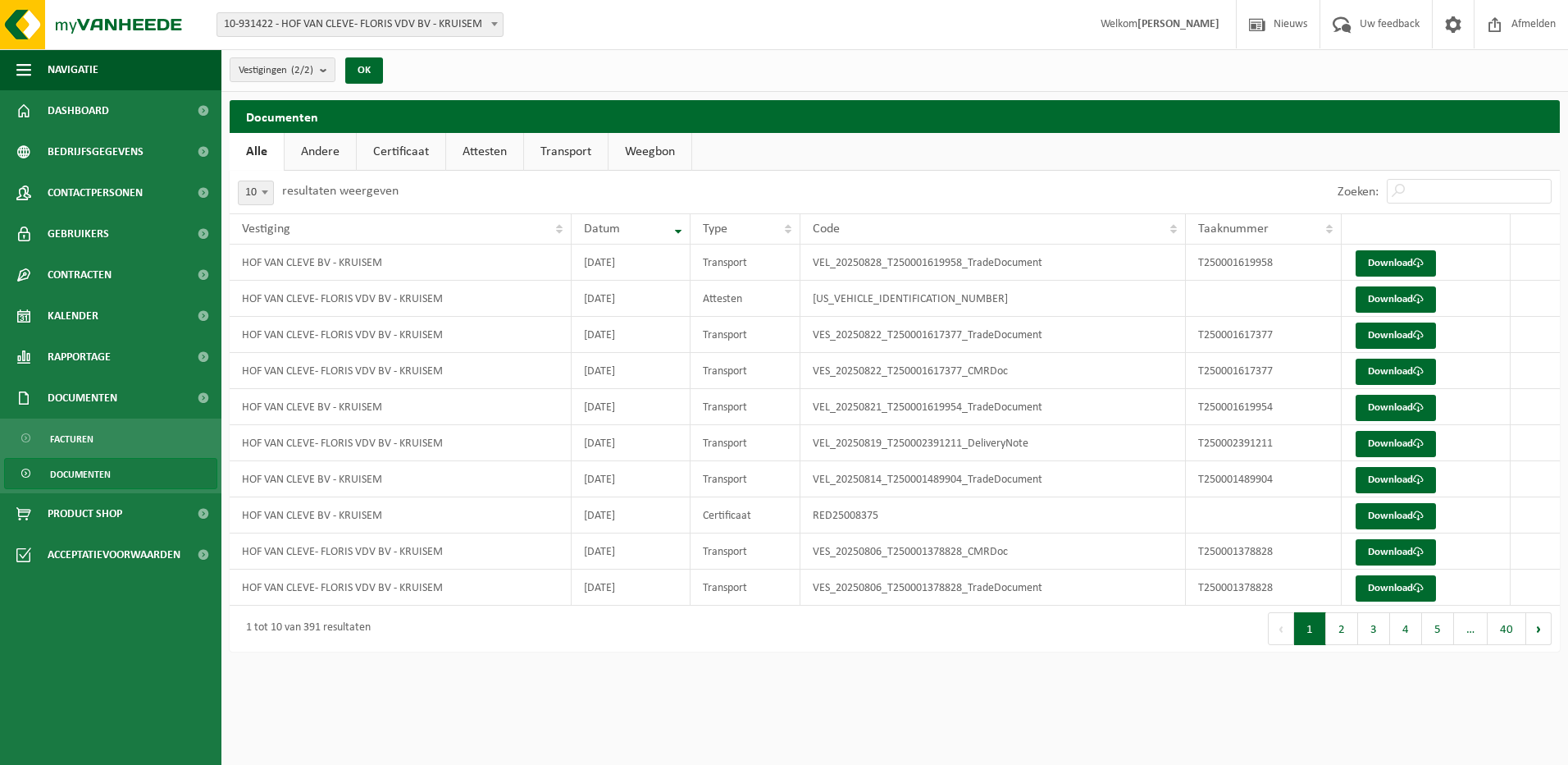
click at [397, 158] on link "Certificaat" at bounding box center [401, 152] width 89 height 38
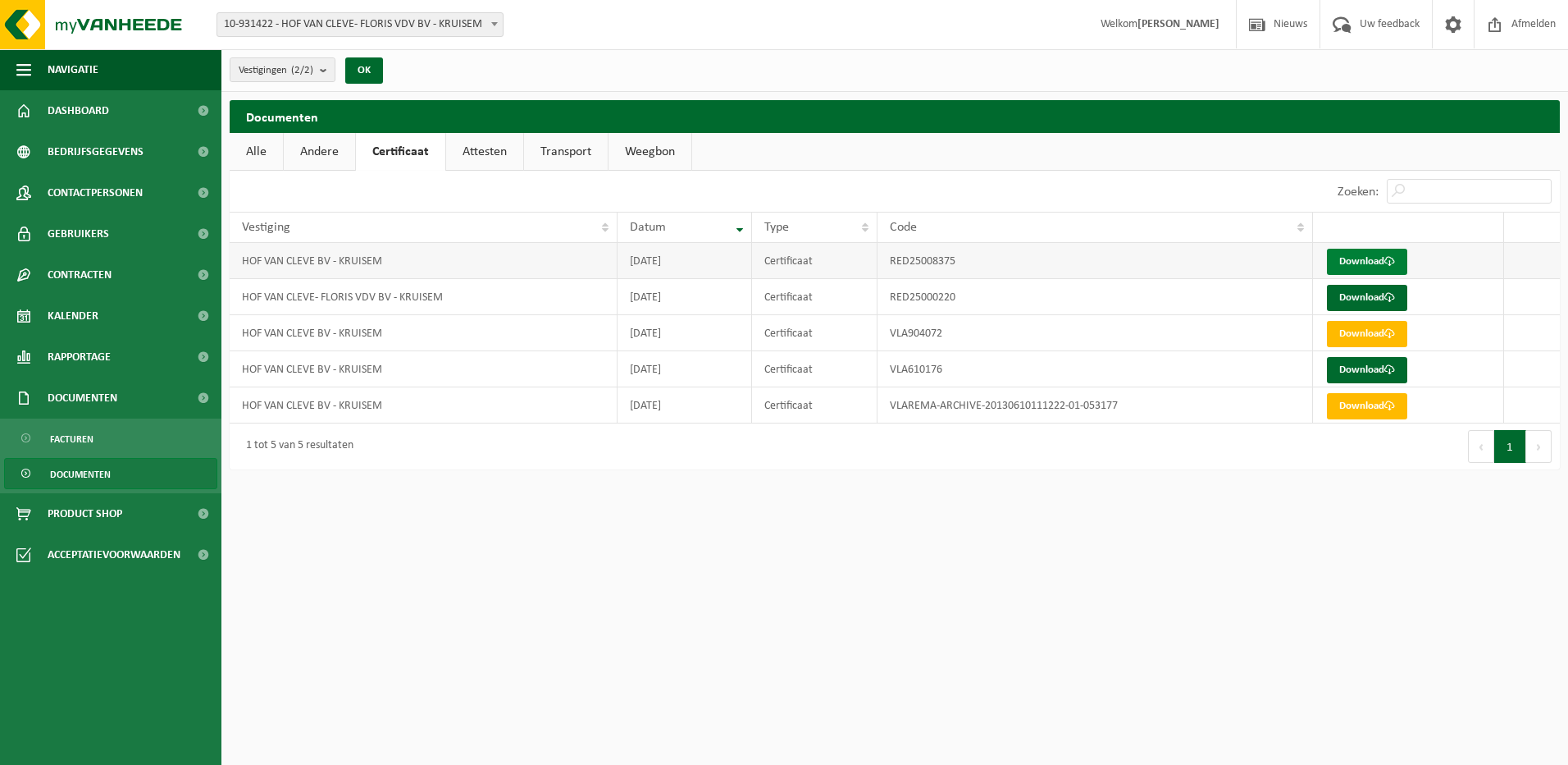
click at [1392, 268] on link "Download" at bounding box center [1367, 262] width 80 height 26
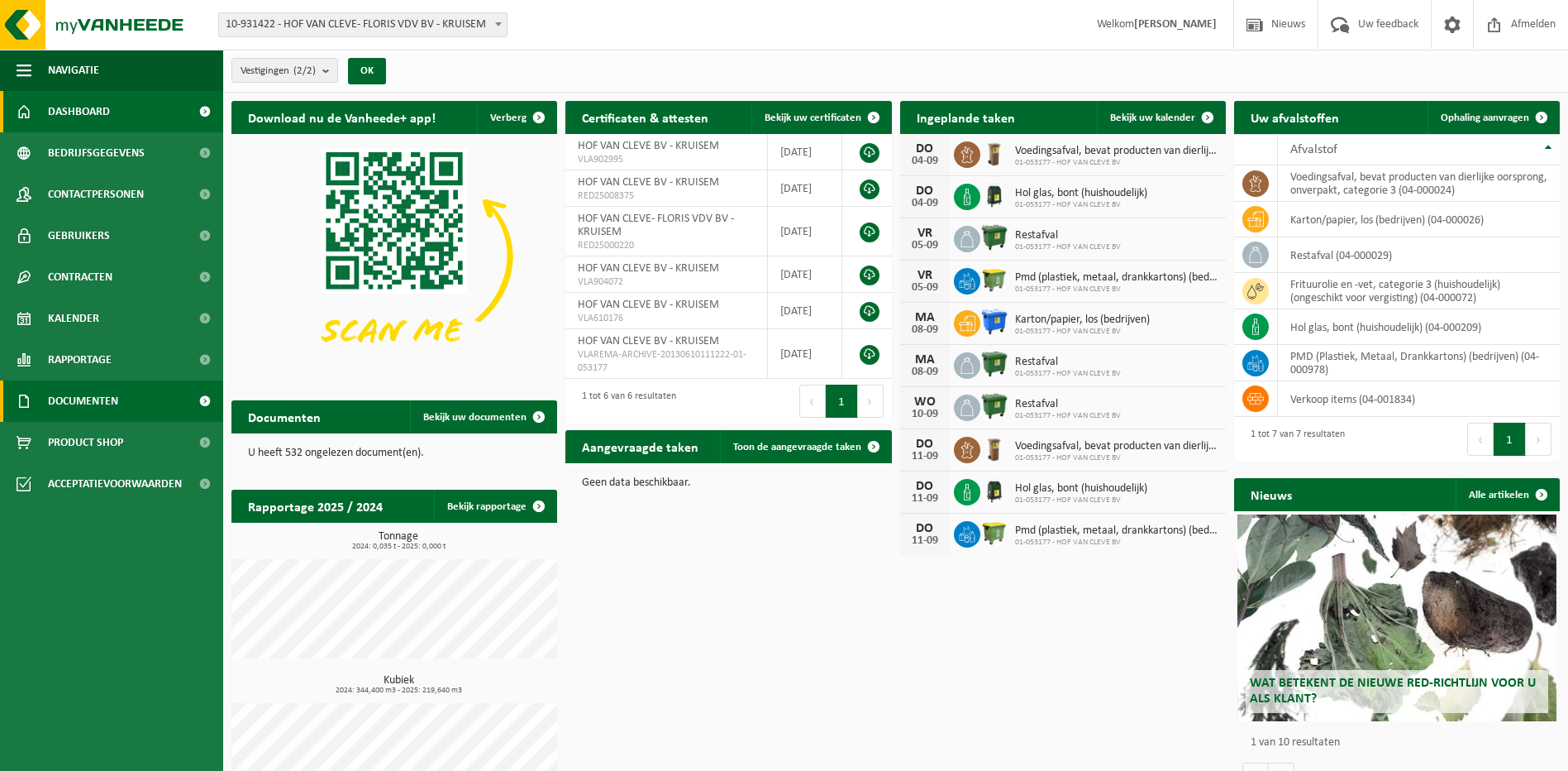
click at [129, 400] on link "Documenten" at bounding box center [112, 401] width 223 height 41
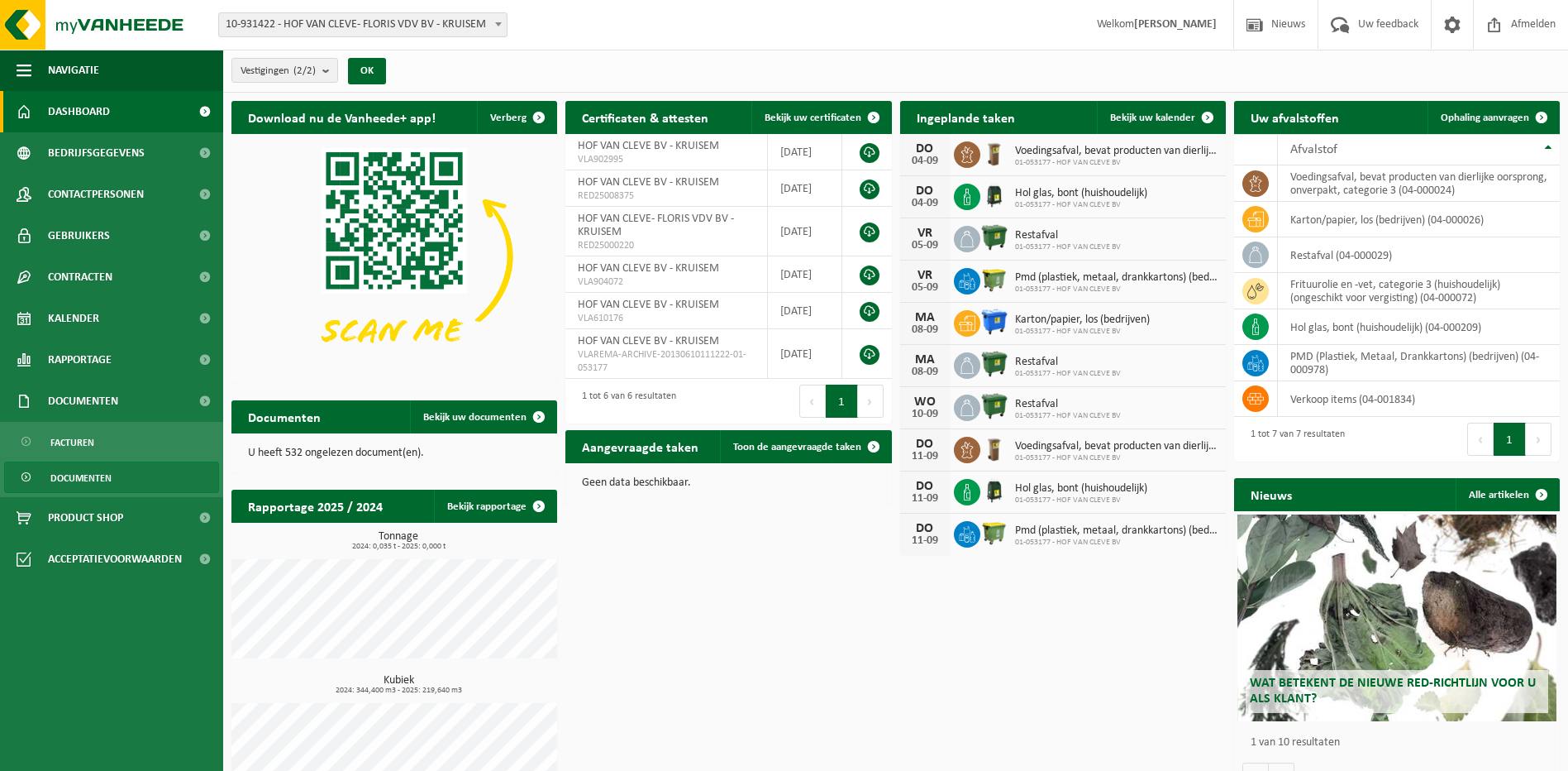
click at [184, 480] on link "Documenten" at bounding box center [112, 477] width 215 height 31
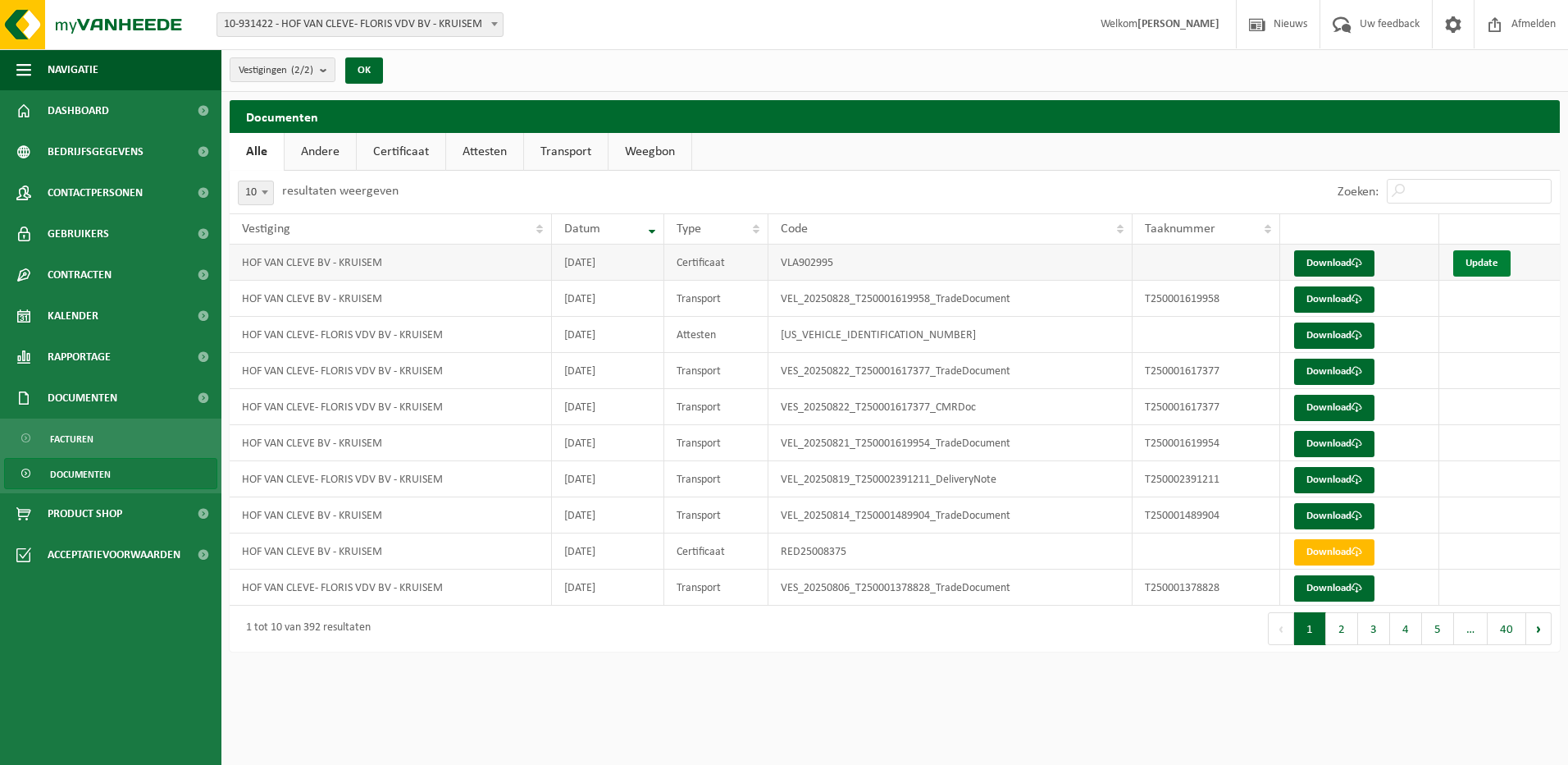
click at [1481, 263] on link "Update" at bounding box center [1482, 263] width 57 height 26
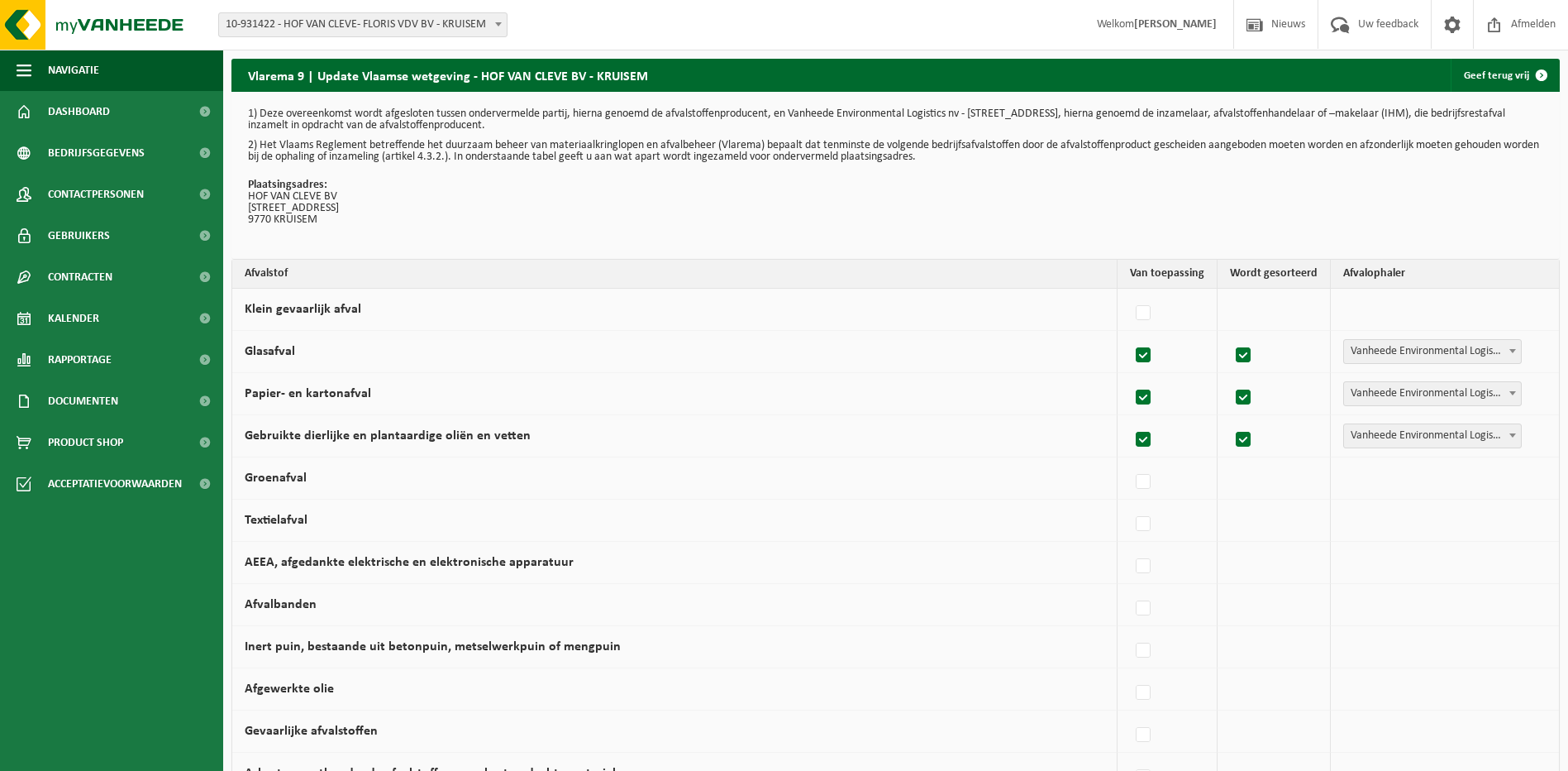
click at [1496, 347] on span "Vanheede Environmental Logistics" at bounding box center [1432, 352] width 177 height 23
click at [1538, 29] on span "Afmelden" at bounding box center [1533, 24] width 53 height 49
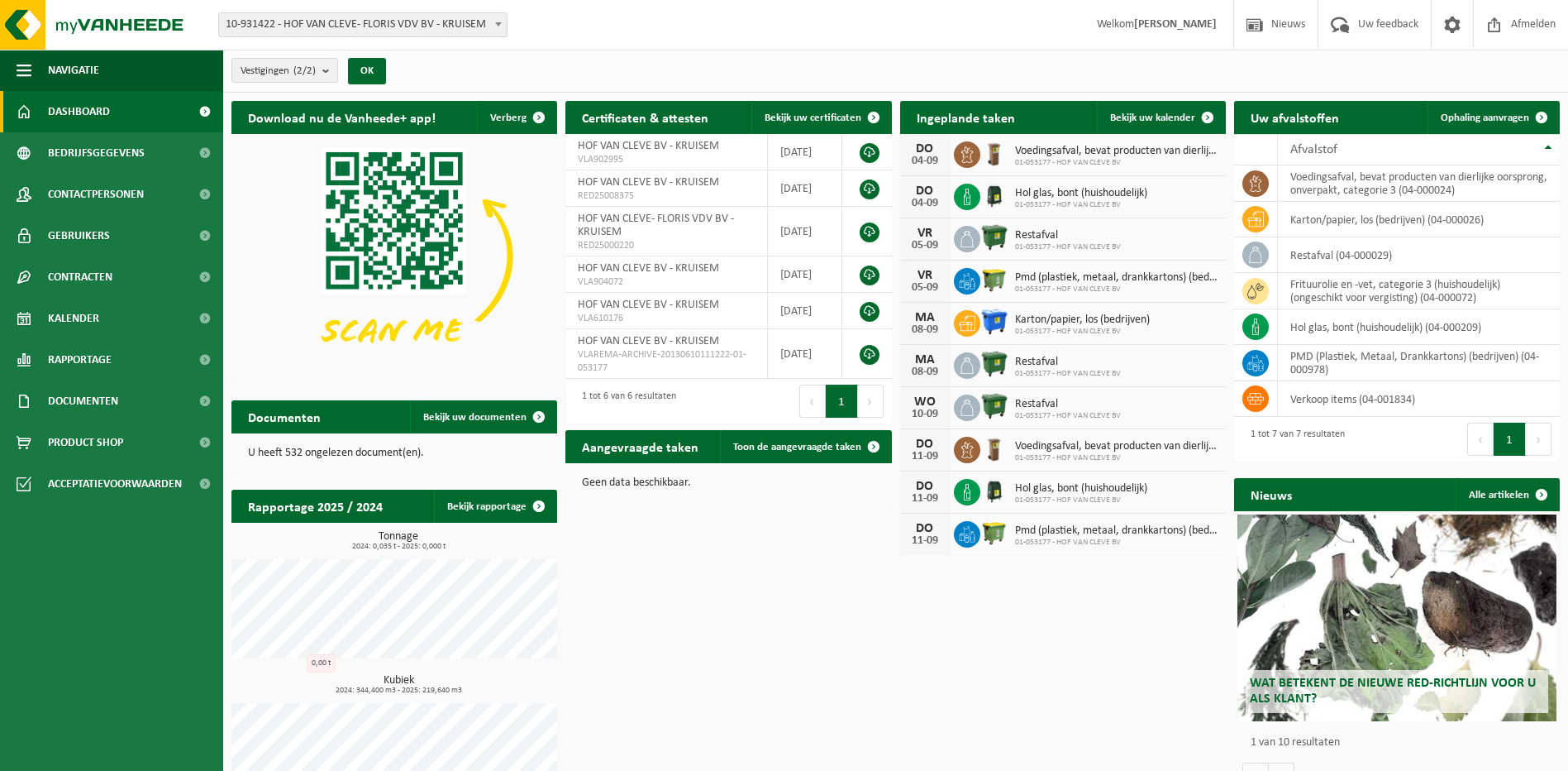
click at [84, 109] on span "Dashboard" at bounding box center [79, 112] width 62 height 41
